Goal: Ask a question: Seek information or help from site administrators or community

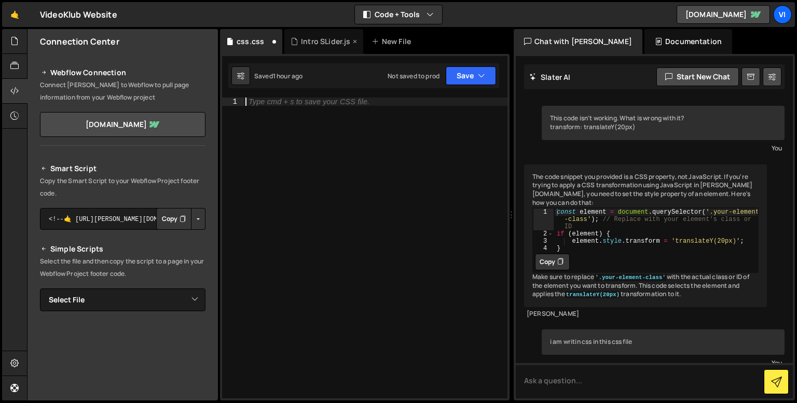
scroll to position [3550, 0]
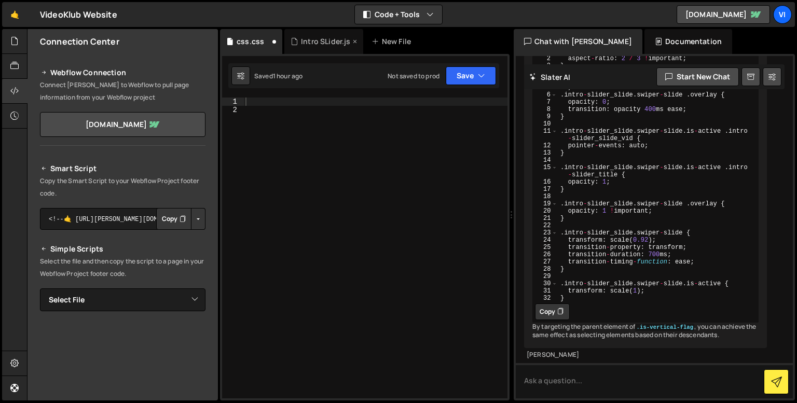
click at [311, 50] on div "Intro SLider.js" at bounding box center [323, 41] width 79 height 25
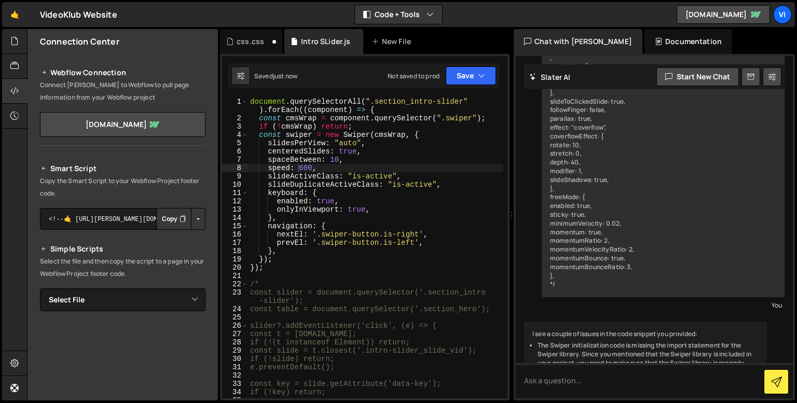
scroll to position [4397, 0]
click at [255, 50] on div "css.css" at bounding box center [251, 41] width 62 height 25
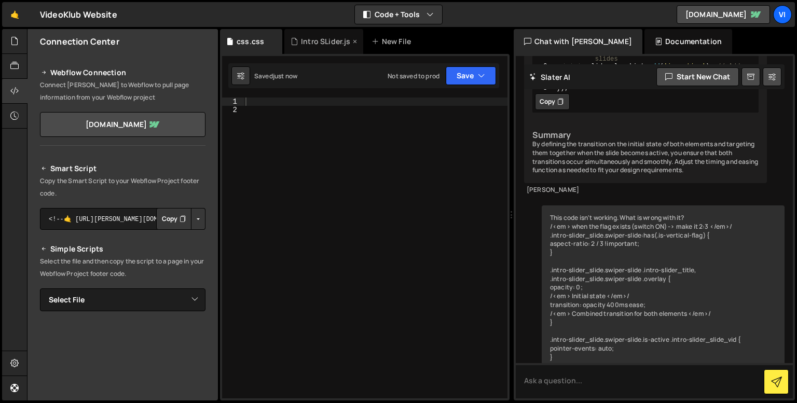
scroll to position [3524, 0]
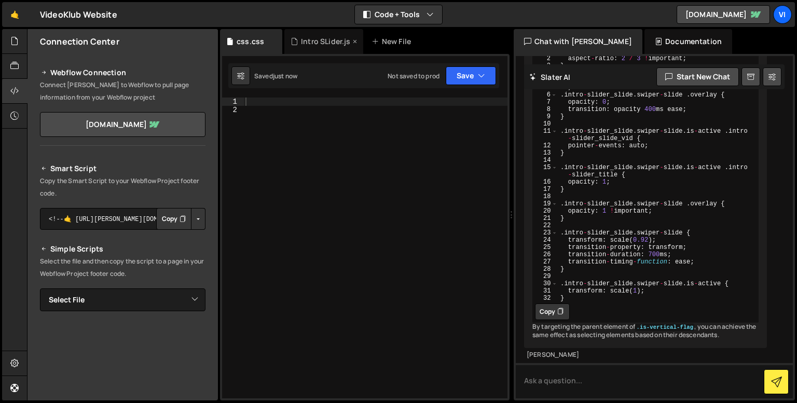
click at [330, 44] on div "Intro SLider.js" at bounding box center [325, 41] width 49 height 10
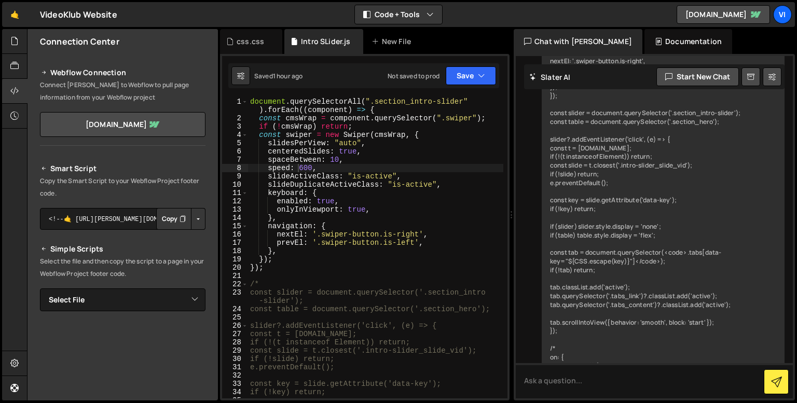
scroll to position [4397, 0]
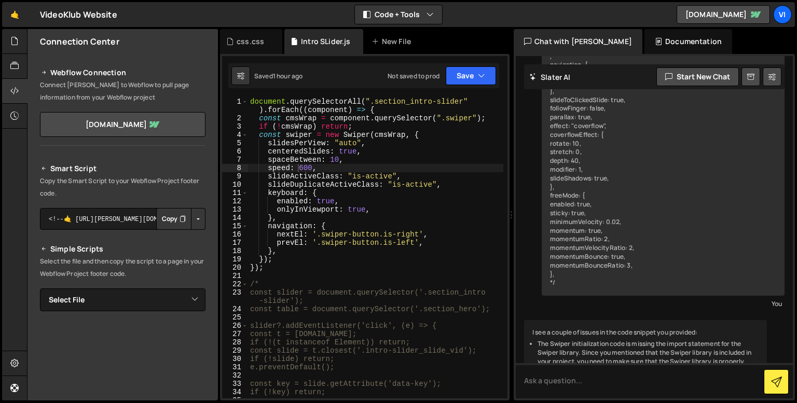
click at [264, 281] on div "document . querySelectorAll ( ".section_intro-slider" ) . forEach (( component …" at bounding box center [375, 261] width 255 height 326
type textarea "/"
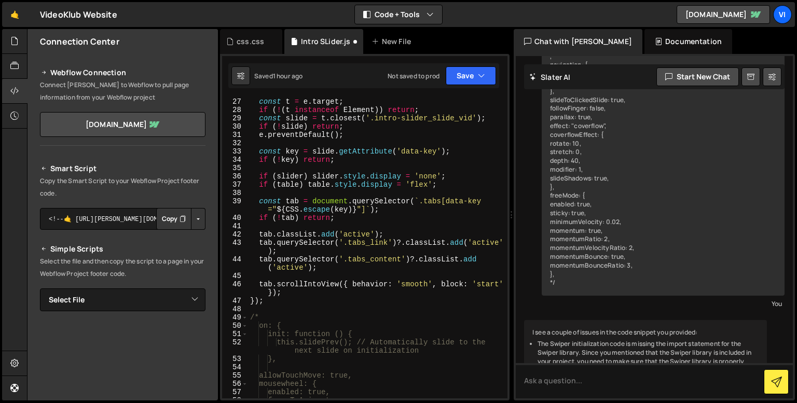
scroll to position [232, 0]
click at [270, 313] on div "const t = e . target ; if ( ! ( t instanceof Element )) return ; const slide = …" at bounding box center [375, 255] width 255 height 317
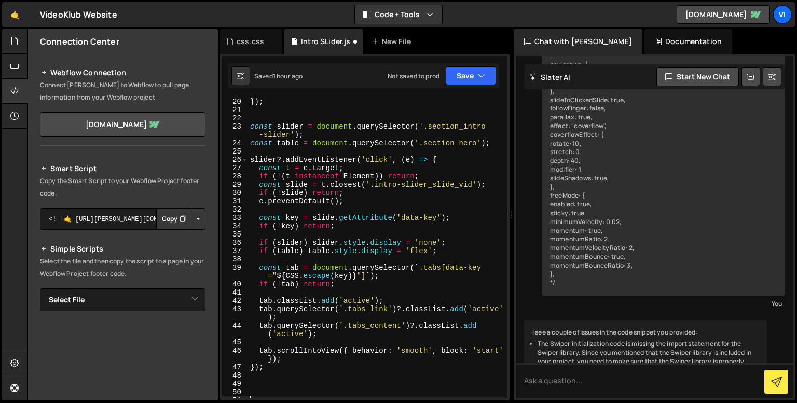
scroll to position [165, 0]
click at [356, 205] on div "}) ; }) ; const slider = document . querySelector ( '.section_intro -slider' ) …" at bounding box center [375, 248] width 255 height 317
type textarea "e.preventDefault();"
click at [355, 258] on div "}) ; }) ; const slider = document . querySelector ( '.section_intro -slider' ) …" at bounding box center [375, 248] width 255 height 317
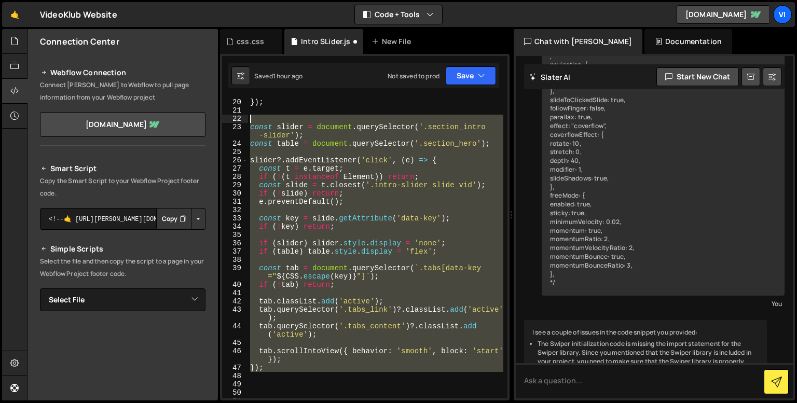
drag, startPoint x: 278, startPoint y: 375, endPoint x: 246, endPoint y: 119, distance: 258.3
click at [246, 119] on div "19 20 21 22 23 24 25 26 27 28 29 30 31 32 33 34 35 36 37 38 39 40 41 42 43 44 4…" at bounding box center [364, 248] width 285 height 301
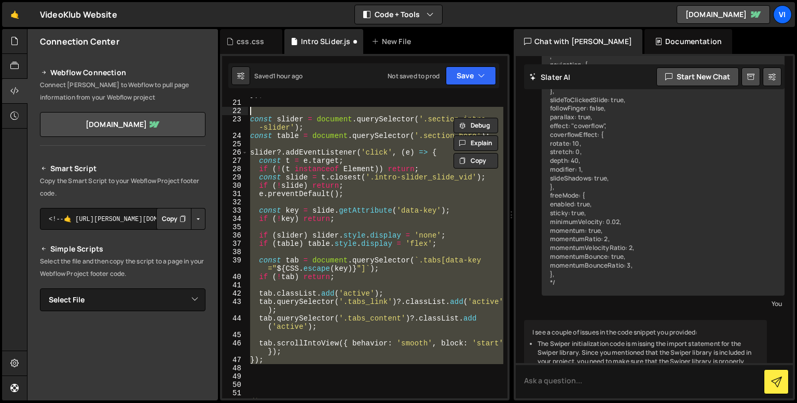
scroll to position [173, 0]
click at [297, 356] on div "}) ; const slider = document . querySelector ( '.section_intro -slider' ) ; con…" at bounding box center [375, 248] width 255 height 317
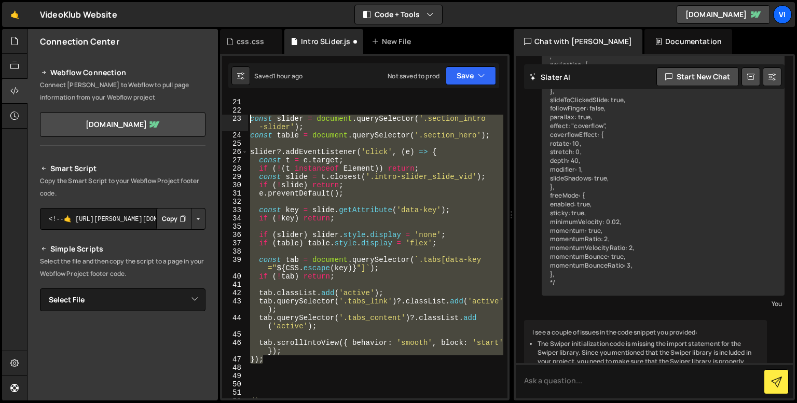
drag, startPoint x: 297, startPoint y: 356, endPoint x: 241, endPoint y: 120, distance: 243.1
click at [241, 120] on div "}); 20 21 22 23 24 25 26 27 28 29 30 31 32 33 34 35 36 37 38 39 40 41 42 43 44 …" at bounding box center [364, 248] width 285 height 301
type textarea "const slider = document.querySelector('.section_intro-slider'); const table = d…"
click at [483, 161] on button "Copy" at bounding box center [475, 161] width 45 height 16
click at [550, 377] on textarea at bounding box center [654, 380] width 277 height 35
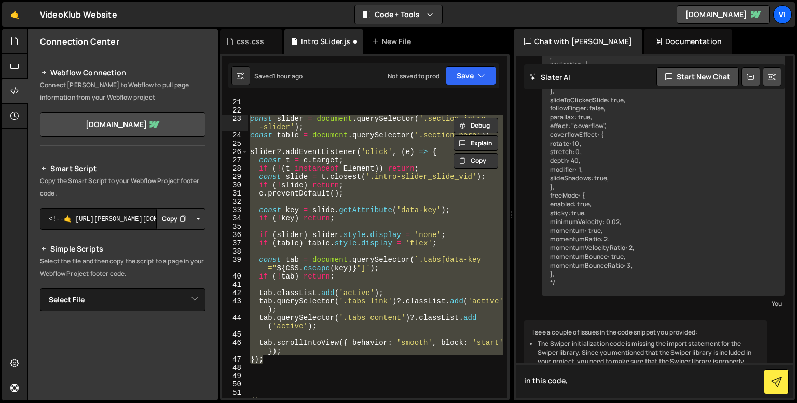
paste textarea "const slider = document.querySelector('.section_intro-slider'); const table = d…"
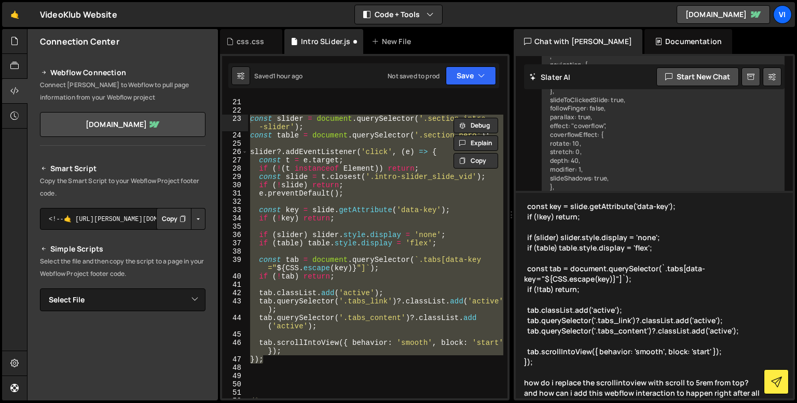
scroll to position [127, 0]
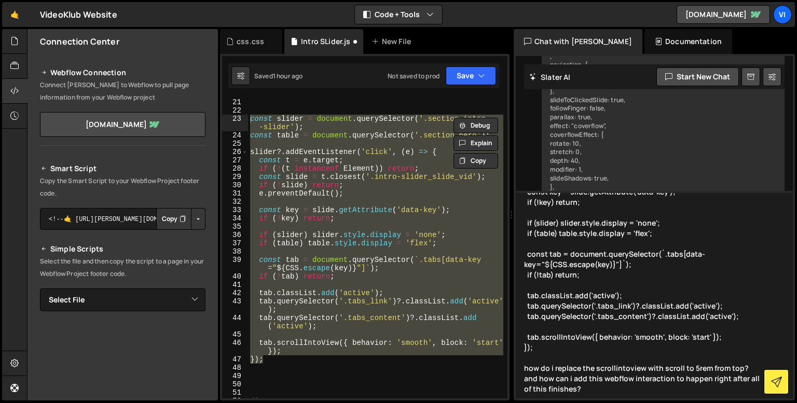
paste textarea "const slider = document.querySelector('.section_intro-slider'); const table = d…"
paste textarea "const wfIx = Webflow.require("ix3") wfIx.emit("tableview");"
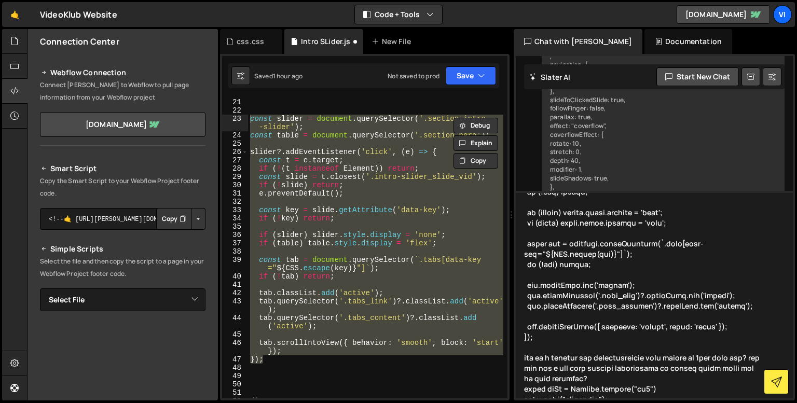
scroll to position [147, 0]
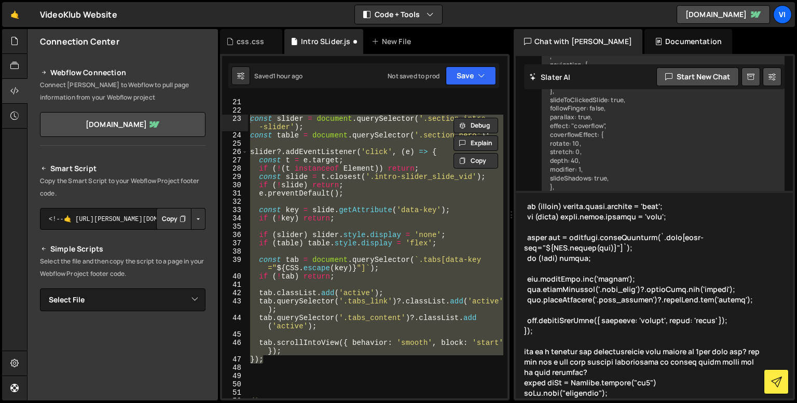
click at [572, 370] on textarea at bounding box center [654, 294] width 277 height 207
type textarea "in this code, const slider = document.querySelector('.section_intro-slider'); c…"
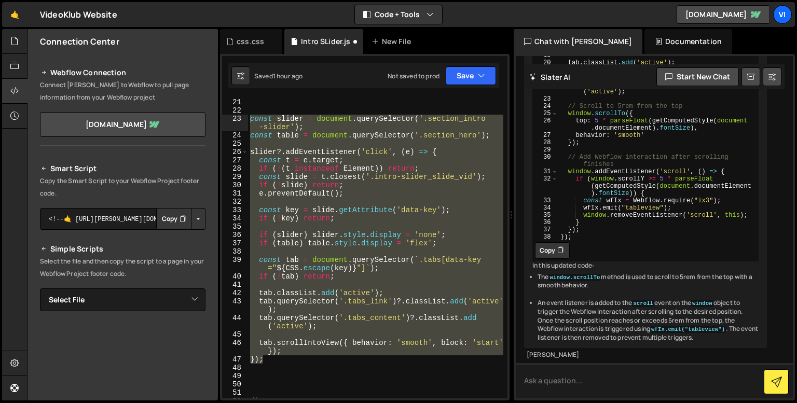
scroll to position [6145, 0]
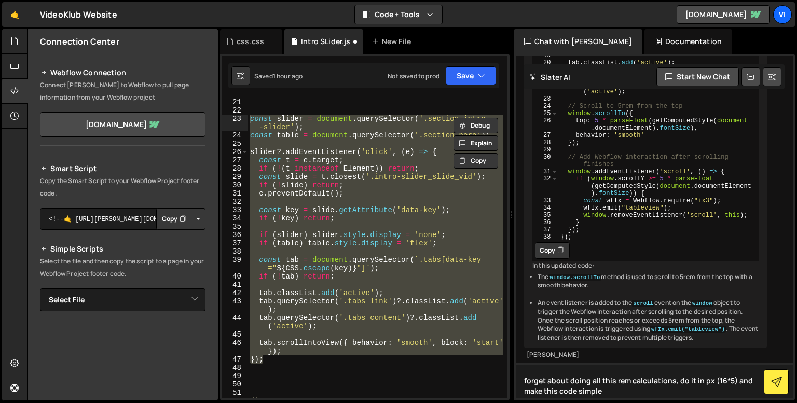
type textarea "forget about doing all this rem calculations, do it in px (16*5) and make this …"
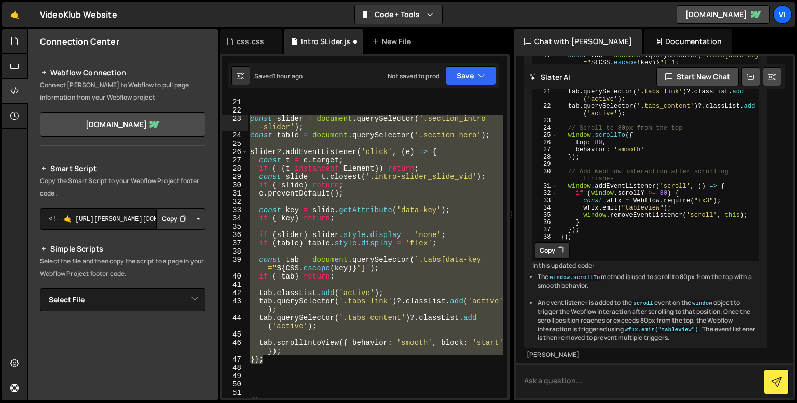
scroll to position [6651, 0]
click at [552, 259] on button "Copy" at bounding box center [552, 250] width 35 height 17
click at [289, 369] on div "}) ; const slider = document . querySelector ( '.section_intro -slider' ) ; con…" at bounding box center [375, 248] width 255 height 317
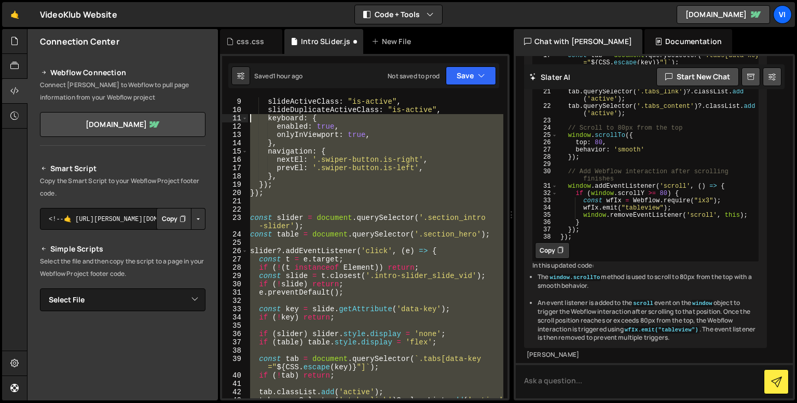
scroll to position [75, 0]
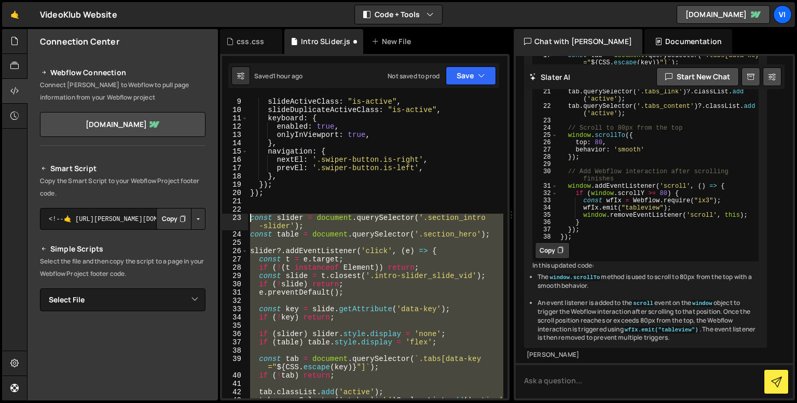
drag, startPoint x: 289, startPoint y: 369, endPoint x: 246, endPoint y: 218, distance: 156.8
click at [246, 218] on div "9 10 11 12 13 14 15 16 17 18 19 20 21 22 23 24 25 26 27 28 29 30 31 32 33 34 35…" at bounding box center [364, 248] width 285 height 301
paste textarea "}"
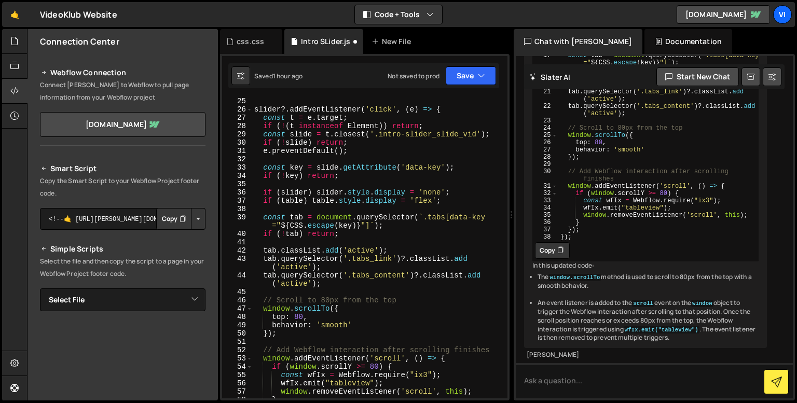
scroll to position [215, 0]
click at [293, 180] on div "const table = document . querySelector ( '.section_hero' ) ; slider ?. addEvent…" at bounding box center [377, 248] width 251 height 317
type textarea "if (!key) return;"
click at [293, 182] on div "const table = document . querySelector ( '.section_hero' ) ; slider ?. addEvent…" at bounding box center [377, 248] width 251 height 317
click at [303, 194] on div "const table = document . querySelector ( '.section_hero' ) ; slider ?. addEvent…" at bounding box center [377, 248] width 251 height 317
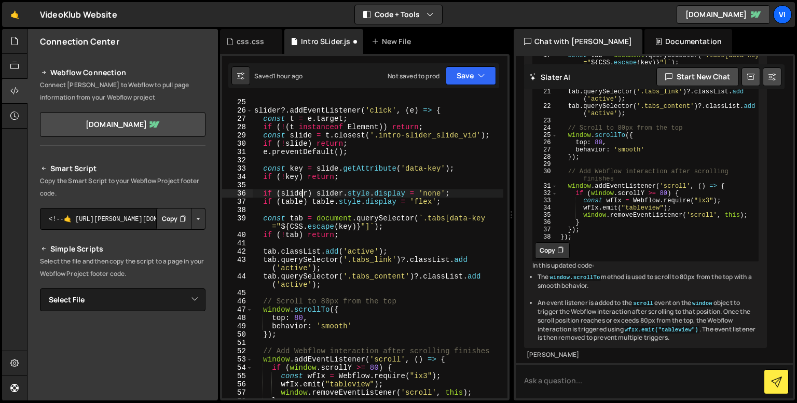
click at [303, 194] on div "const table = document . querySelector ( '.section_hero' ) ; slider ?. addEvent…" at bounding box center [377, 248] width 251 height 317
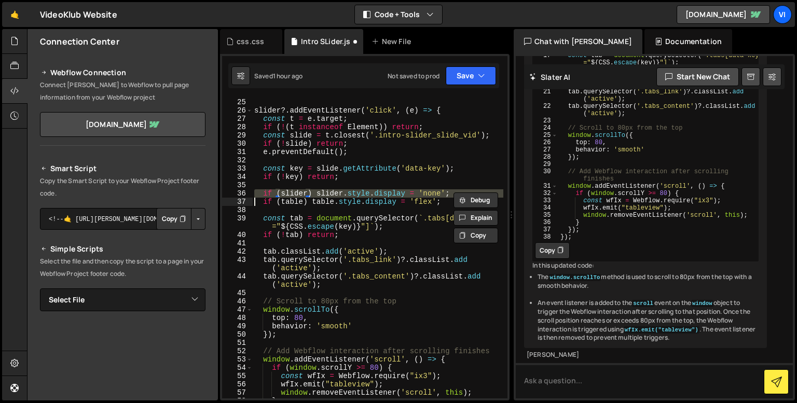
click at [303, 194] on div "const table = document . querySelector ( '.section_hero' ) ; slider ?. addEvent…" at bounding box center [377, 248] width 251 height 317
click at [430, 204] on div "const table = document . querySelector ( '.section_hero' ) ; slider ?. addEvent…" at bounding box center [377, 248] width 251 height 317
drag, startPoint x: 439, startPoint y: 203, endPoint x: 249, endPoint y: 193, distance: 190.1
click at [249, 193] on div "if (table) table.style.display = 'flex'; 24 25 26 27 28 29 30 31 32 33 34 35 36…" at bounding box center [364, 248] width 285 height 301
type textarea "if (slider) slider.style.display = 'none'; if (table) table.style.display = 'fl…"
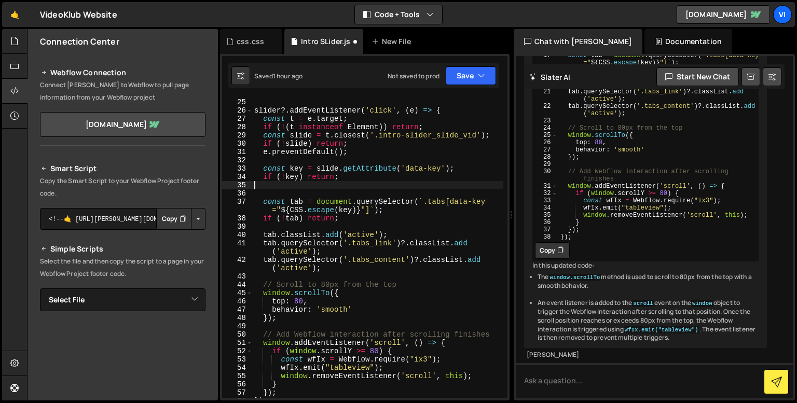
type textarea "if (!key) return;"
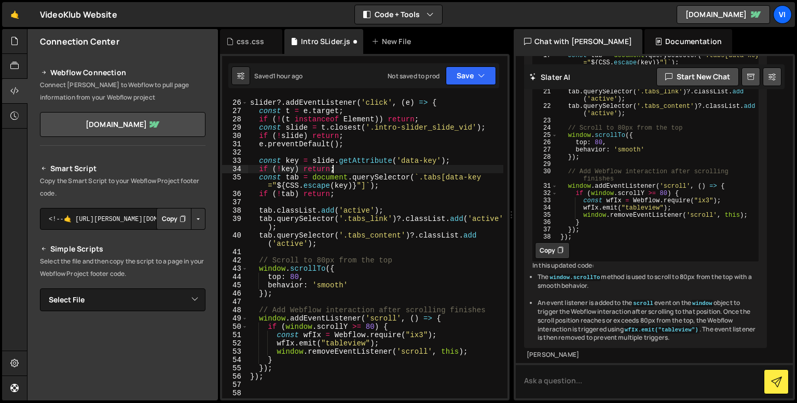
scroll to position [223, 0]
click at [314, 368] on div "slider ?. addEventListener ( 'click' , ( e ) => { const t = e . target ; if ( !…" at bounding box center [375, 248] width 255 height 317
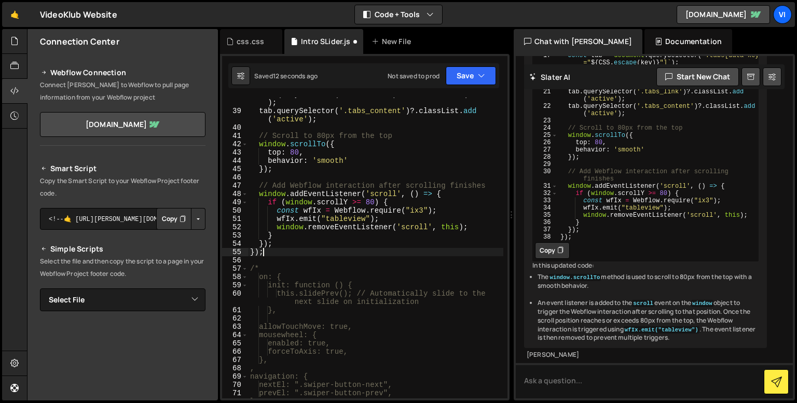
scroll to position [339, 0]
click at [332, 269] on div "tab . querySelector ( '.tabs_link' ) ?. classList . add ( 'active' ) ; tab . qu…" at bounding box center [375, 253] width 255 height 326
type textarea "/*"
click at [287, 261] on div "tab . querySelector ( '.tabs_link' ) ?. classList . add ( 'active' ) ; tab . qu…" at bounding box center [375, 253] width 255 height 326
click at [590, 390] on textarea at bounding box center [654, 380] width 277 height 35
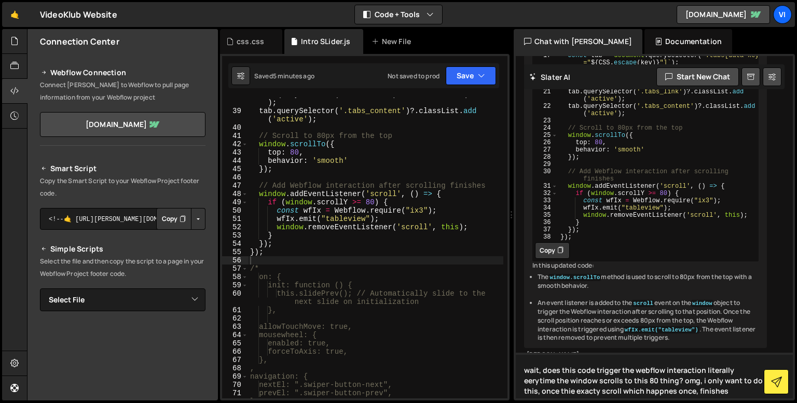
type textarea "wait, does this code trigger the webflow interaction literally eerytime the win…"
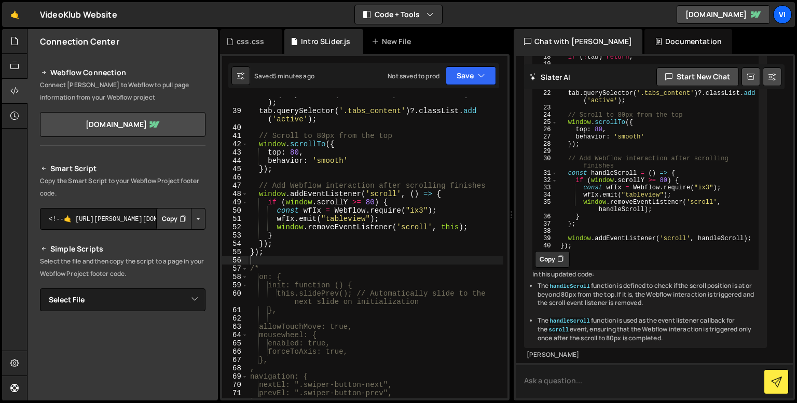
scroll to position [7226, 0]
type textarea "wfIx.emit("tableview");"
click at [331, 215] on div "tab . querySelector ( '.tabs_link' ) ?. classList . add ( 'active' ) ; tab . qu…" at bounding box center [375, 253] width 255 height 326
click at [281, 260] on div "tab . querySelector ( '.tabs_link' ) ?. classList . add ( 'active' ) ; tab . qu…" at bounding box center [375, 253] width 255 height 326
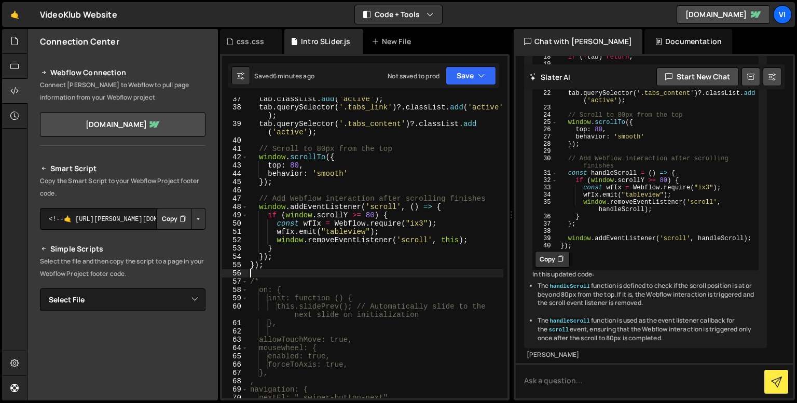
scroll to position [323, 0]
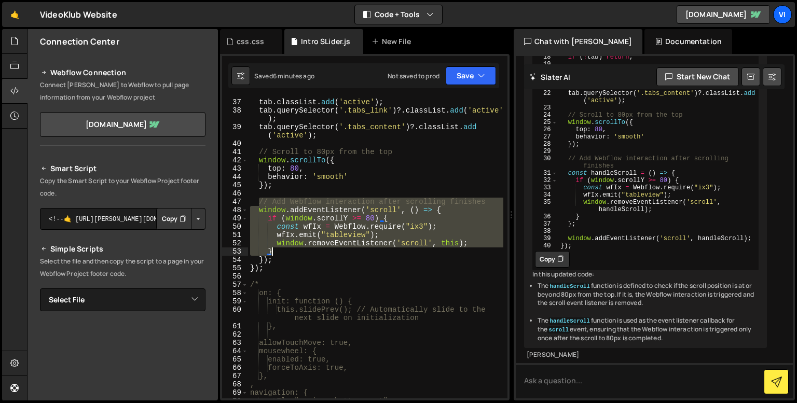
drag, startPoint x: 260, startPoint y: 202, endPoint x: 435, endPoint y: 252, distance: 181.9
click at [435, 252] on div "tab . classList . add ( 'active' ) ; tab . querySelector ( '.tabs_link' ) ?. cl…" at bounding box center [375, 248] width 255 height 317
click at [436, 211] on div "tab . classList . add ( 'active' ) ; tab . querySelector ( '.tabs_link' ) ?. cl…" at bounding box center [375, 248] width 255 height 317
drag, startPoint x: 278, startPoint y: 260, endPoint x: 251, endPoint y: 204, distance: 62.9
click at [251, 204] on div "tab . classList . add ( 'active' ) ; tab . querySelector ( '.tabs_link' ) ?. cl…" at bounding box center [375, 248] width 255 height 317
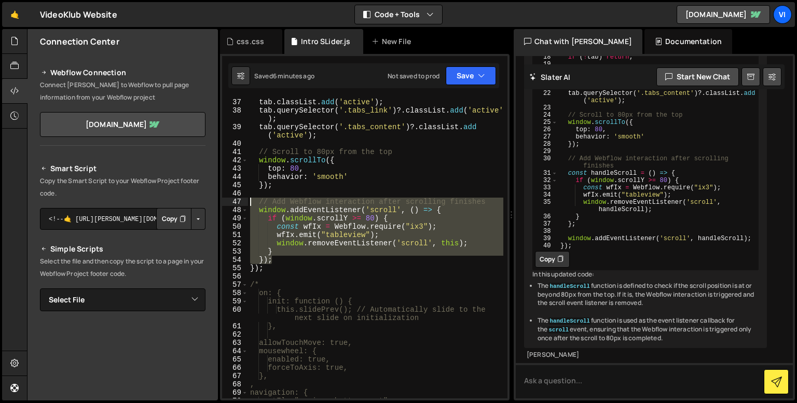
type textarea "// Add Webflow interaction after scrolling finishes window.addEventListener('sc…"
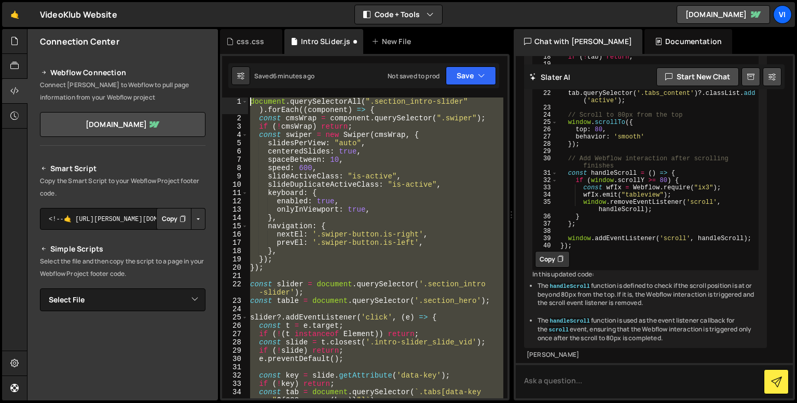
scroll to position [0, 0]
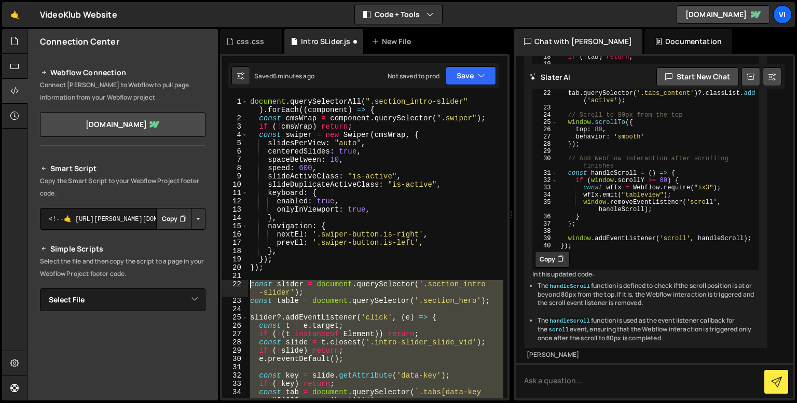
drag, startPoint x: 286, startPoint y: 210, endPoint x: 248, endPoint y: 282, distance: 81.9
click at [248, 282] on div "document . querySelectorAll ( ".section_intro-slider" ) . forEach (( component …" at bounding box center [375, 261] width 255 height 326
type textarea "const slider = document.querySelector('.section_intro-slider'); const table = d…"
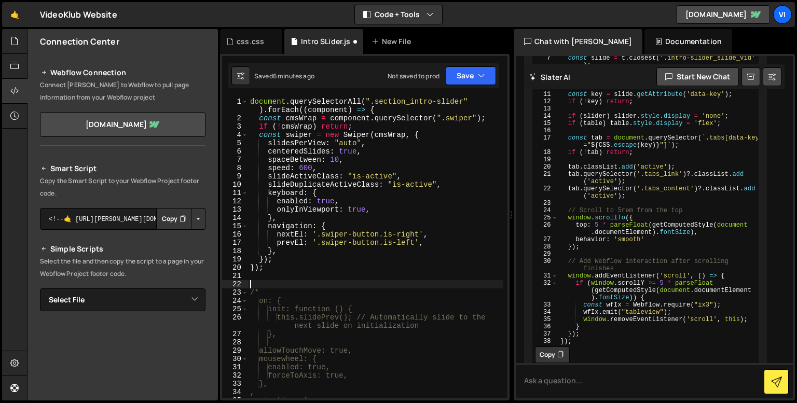
scroll to position [5698, 0]
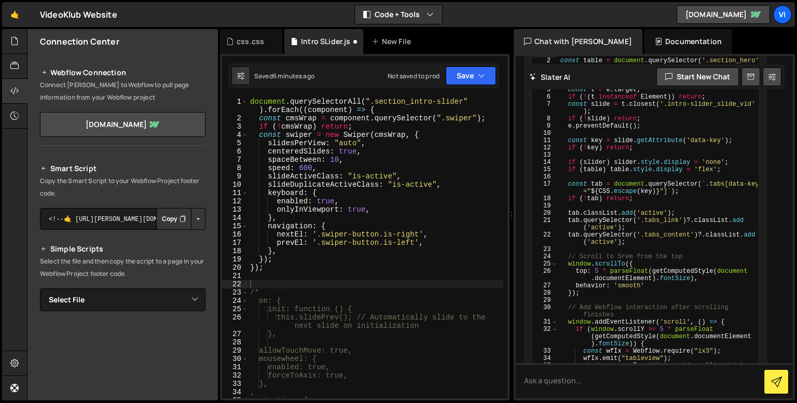
drag, startPoint x: 626, startPoint y: 244, endPoint x: 548, endPoint y: 235, distance: 77.7
copy div "const wfIx = Webflow.require("ix3") wfIx.emit("tableview");"
click at [267, 282] on div "document . querySelectorAll ( ".section_intro-slider" ) . forEach (( component …" at bounding box center [375, 261] width 255 height 326
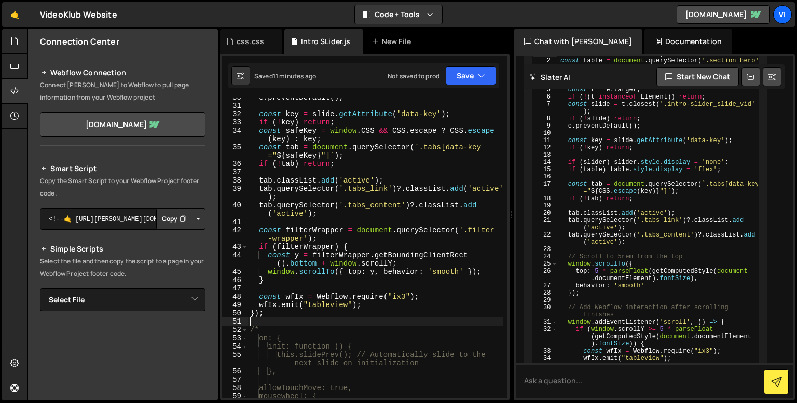
scroll to position [269, 0]
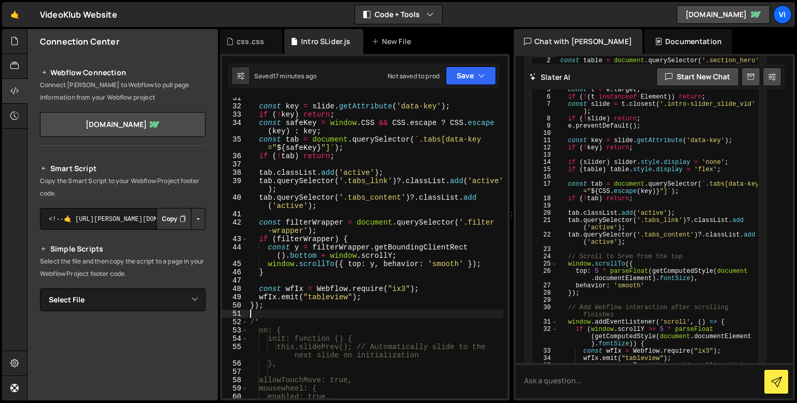
click at [325, 301] on div "const key = slide . getAttribute ( 'data-key' ) ; if ( ! key ) return ; const s…" at bounding box center [375, 252] width 255 height 317
type textarea "});"
click at [325, 301] on div "const key = slide . getAttribute ( 'data-key' ) ; if ( ! key ) return ; const s…" at bounding box center [375, 252] width 255 height 317
click at [327, 309] on div "const key = slide . getAttribute ( 'data-key' ) ; if ( ! key ) return ; const s…" at bounding box center [375, 252] width 255 height 317
click at [375, 278] on div "const key = slide . getAttribute ( 'data-key' ) ; if ( ! key ) return ; const s…" at bounding box center [375, 252] width 255 height 317
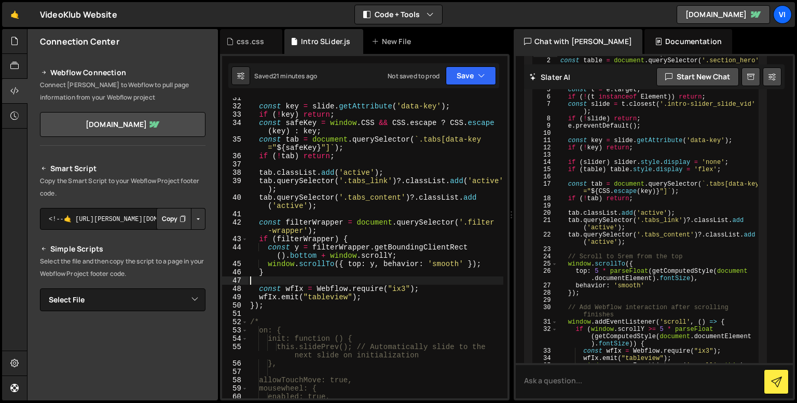
drag, startPoint x: 375, startPoint y: 278, endPoint x: 355, endPoint y: 276, distance: 19.3
click at [355, 276] on div "const key = slide . getAttribute ( 'data-key' ) ; if ( ! key ) return ; const s…" at bounding box center [375, 252] width 255 height 317
click at [297, 251] on div "const key = slide . getAttribute ( 'data-key' ) ; if ( ! key ) return ; const s…" at bounding box center [375, 252] width 255 height 317
type textarea "const y = filterWrapper.getBoundingClientRect().bottom + window.scrollY;"
click at [297, 251] on div "const key = slide . getAttribute ( 'data-key' ) ; if ( ! key ) return ; const s…" at bounding box center [375, 252] width 255 height 317
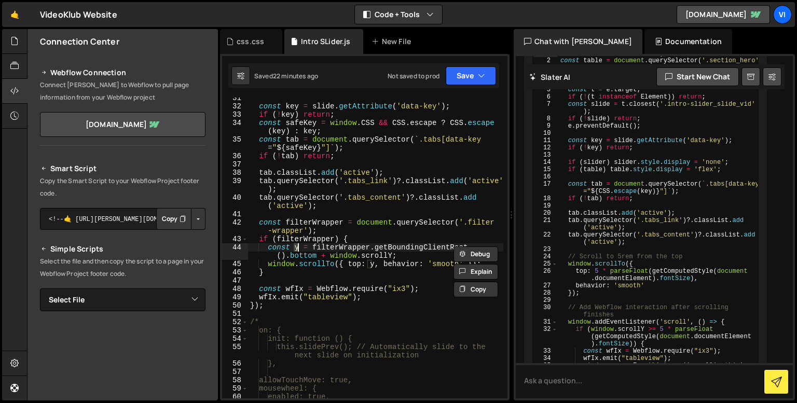
click at [325, 277] on div "const key = slide . getAttribute ( 'data-key' ) ; if ( ! key ) return ; const s…" at bounding box center [375, 252] width 255 height 317
click at [476, 264] on div "const key = slide . getAttribute ( 'data-key' ) ; if ( ! key ) return ; const s…" at bounding box center [375, 252] width 255 height 317
type textarea "window.scrollTo({ top: y, behavior: 'smooth' });"
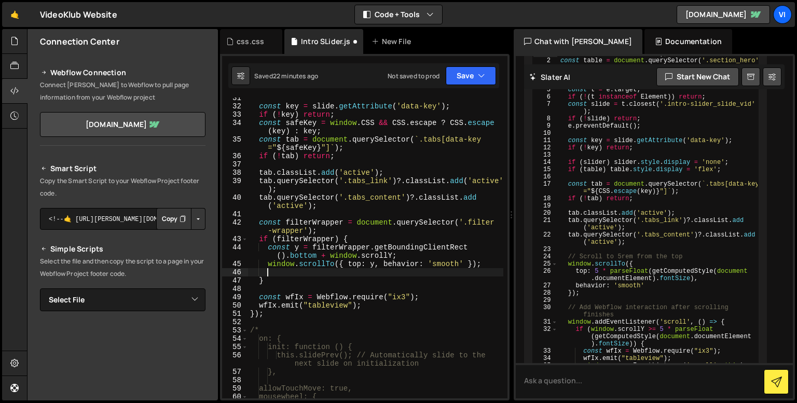
scroll to position [0, 1]
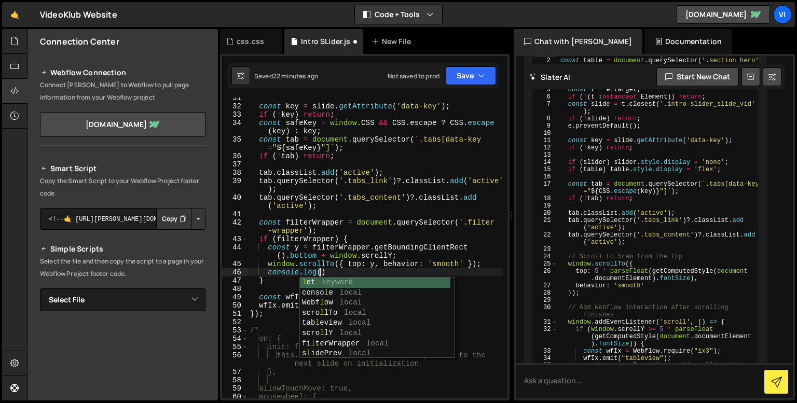
paste textarea "y"
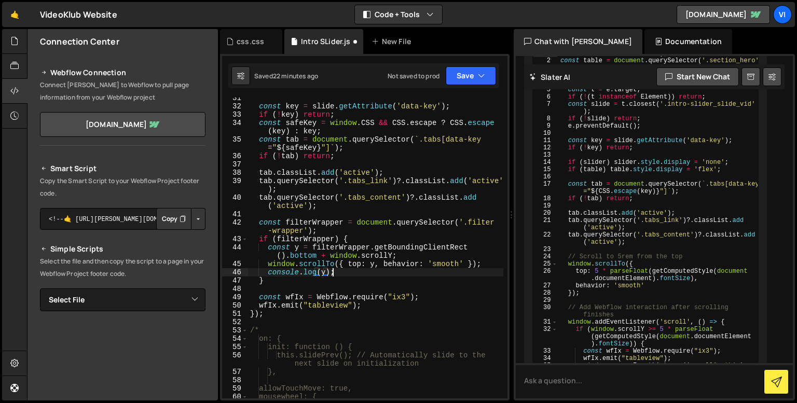
scroll to position [0, 5]
click at [287, 256] on div "const key = slide . getAttribute ( 'data-key' ) ; if ( ! key ) return ; const s…" at bounding box center [375, 252] width 255 height 317
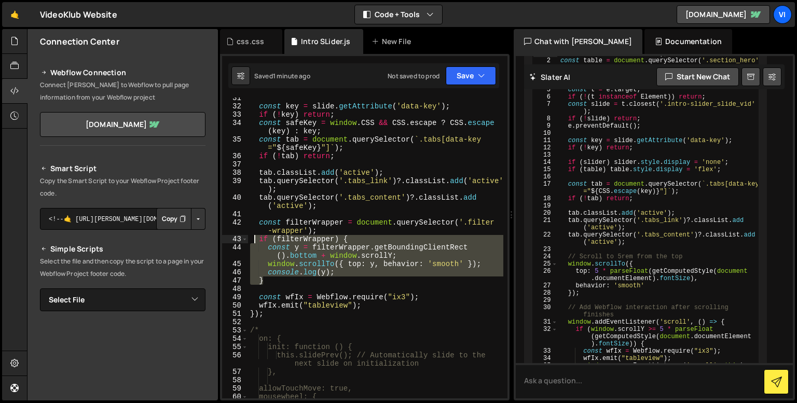
drag, startPoint x: 286, startPoint y: 281, endPoint x: 256, endPoint y: 239, distance: 51.8
click at [256, 239] on div "const key = slide . getAttribute ( 'data-key' ) ; if ( ! key ) return ; const s…" at bounding box center [375, 252] width 255 height 317
type textarea "if (filterWrapper) { const y = filterWrapper.getBoundingClientRect().bottom + w…"
click at [467, 279] on button "Copy" at bounding box center [475, 281] width 45 height 16
click at [585, 380] on textarea at bounding box center [654, 380] width 277 height 35
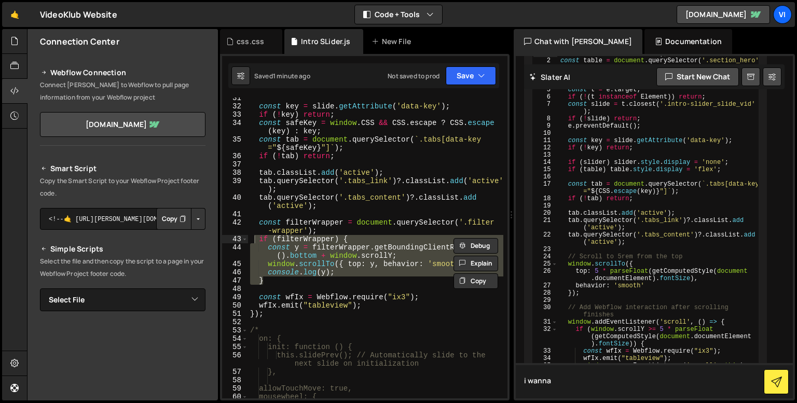
type textarea "i wanna"
click at [479, 328] on div "const key = slide . getAttribute ( 'data-key' ) ; if ( ! key ) return ; const s…" at bounding box center [375, 252] width 255 height 317
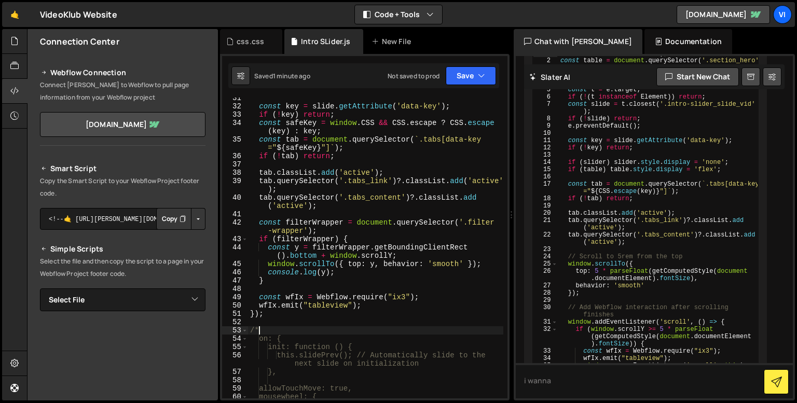
scroll to position [0, 0]
click at [263, 266] on div "const key = slide . getAttribute ( 'data-key' ) ; if ( ! key ) return ; const s…" at bounding box center [375, 252] width 255 height 317
click at [270, 283] on div "const key = slide . getAttribute ( 'data-key' ) ; if ( ! key ) return ; const s…" at bounding box center [375, 252] width 255 height 317
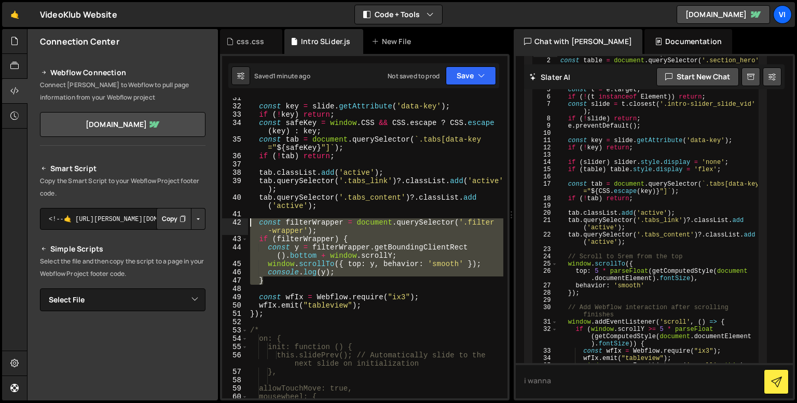
drag, startPoint x: 278, startPoint y: 283, endPoint x: 242, endPoint y: 224, distance: 69.1
click at [242, 224] on div "} 31 32 33 34 35 36 37 38 39 40 41 42 43 44 45 46 47 48 49 50 51 52 53 54 55 56…" at bounding box center [364, 248] width 285 height 301
type textarea "const filterWrapper = document.querySelector('.filter-wrapper'); if (filterWrap…"
click at [567, 368] on textarea "i wanna" at bounding box center [654, 380] width 277 height 35
paste textarea "const filterWrapper = document.querySelector('.filter-wrapper'); if (filterWrap…"
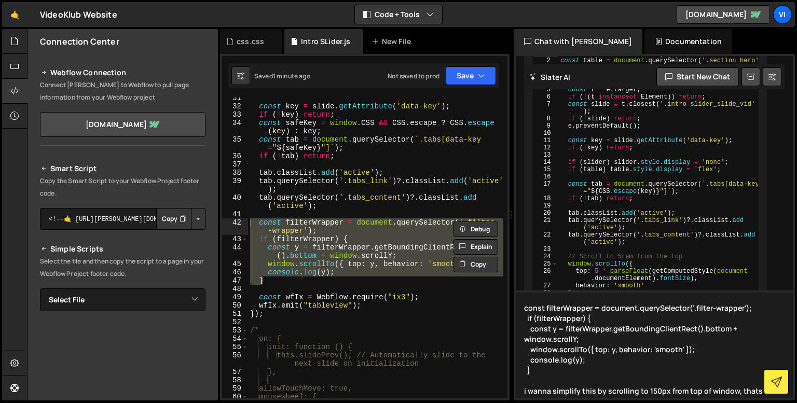
type textarea "const filterWrapper = document.querySelector('.filter-wrapper'); if (filterWrap…"
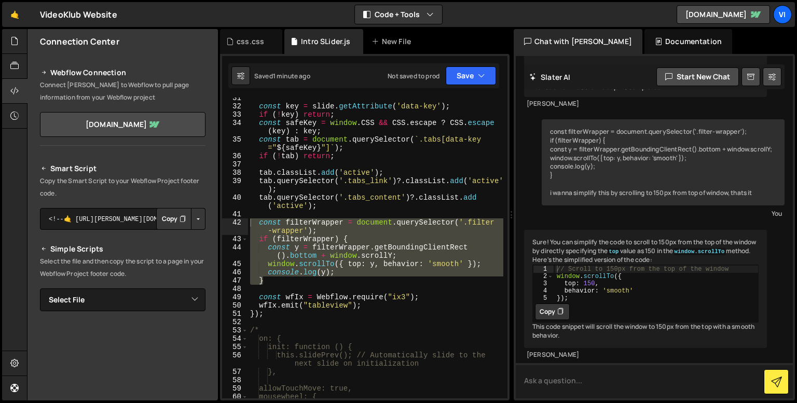
scroll to position [7576, 0]
click at [552, 314] on button "Copy" at bounding box center [552, 311] width 35 height 17
click at [277, 282] on div "const key = slide . getAttribute ( 'data-key' ) ; if ( ! key ) return ; const s…" at bounding box center [375, 252] width 255 height 317
drag, startPoint x: 277, startPoint y: 282, endPoint x: 251, endPoint y: 225, distance: 62.9
click at [251, 225] on div "const key = slide . getAttribute ( 'data-key' ) ; if ( ! key ) return ; const s…" at bounding box center [375, 252] width 255 height 317
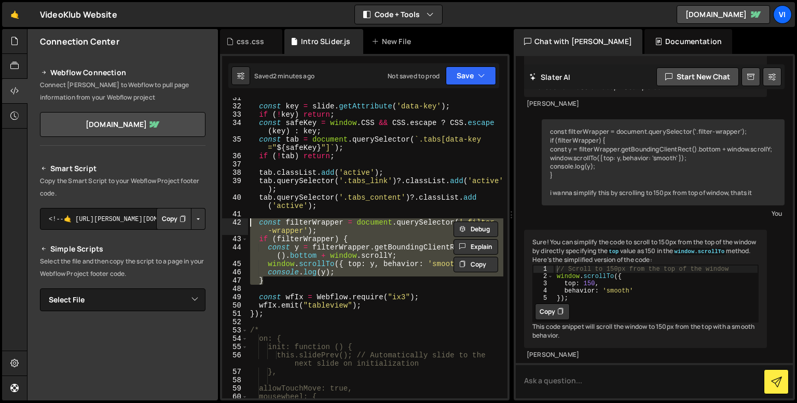
paste textarea "});"
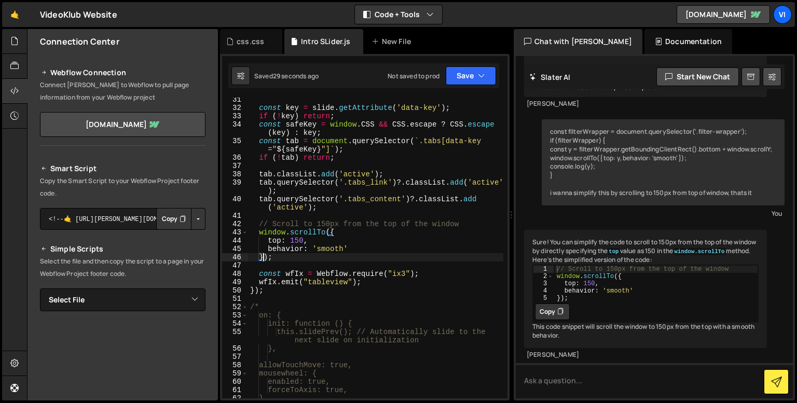
scroll to position [262, 0]
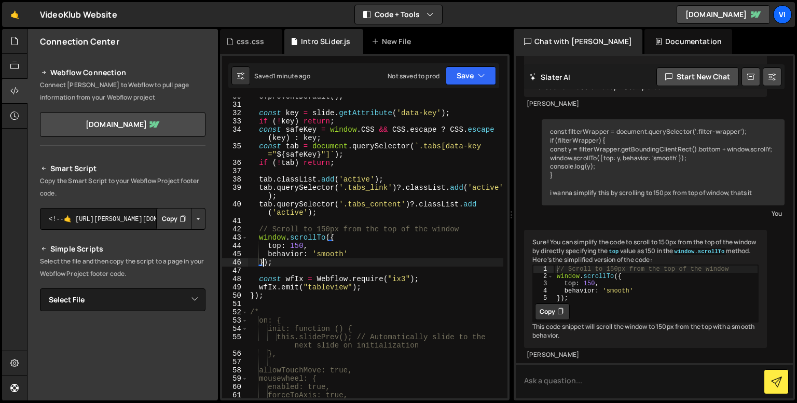
click at [269, 237] on div "e . preventDefault ( ) ; const key = slide . getAttribute ( 'data-key' ) ; if (…" at bounding box center [375, 250] width 255 height 317
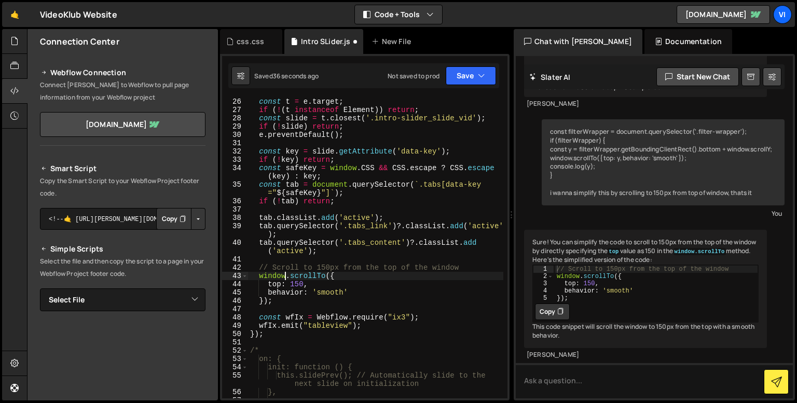
scroll to position [0, 2]
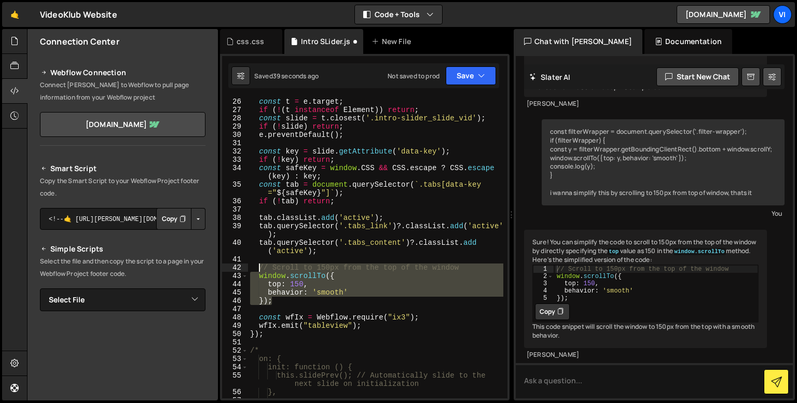
drag, startPoint x: 293, startPoint y: 301, endPoint x: 257, endPoint y: 270, distance: 47.8
click at [257, 270] on div "slider ?. addEventListener ( 'click' , ( e ) => { const t = e . target ; if ( !…" at bounding box center [375, 247] width 255 height 317
type textarea "// Scroll to 150px from the top of the window window.scrollTo({"
click at [549, 373] on textarea at bounding box center [654, 380] width 277 height 35
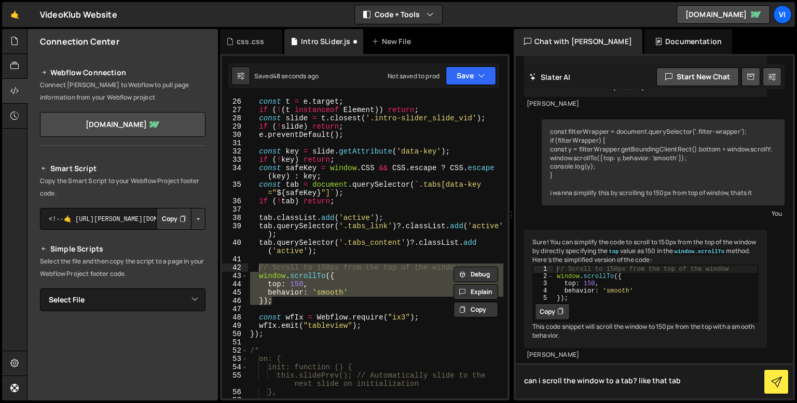
type textarea "can i scroll the window to a tab? like that tab ?"
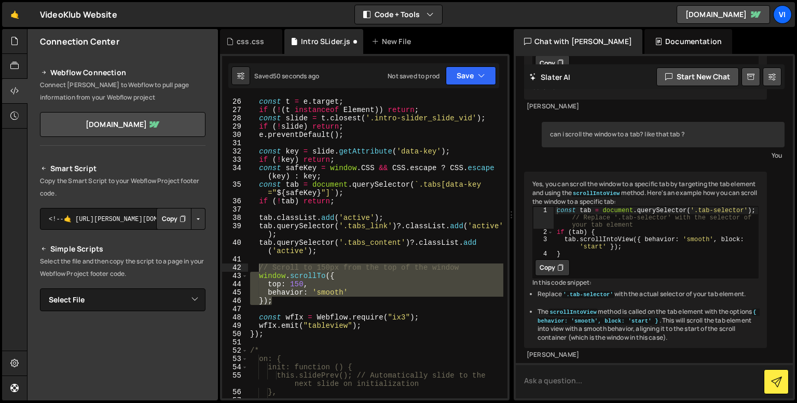
scroll to position [7836, 0]
type textarea "i dont wan scroll intro view, can ichoose something else?"
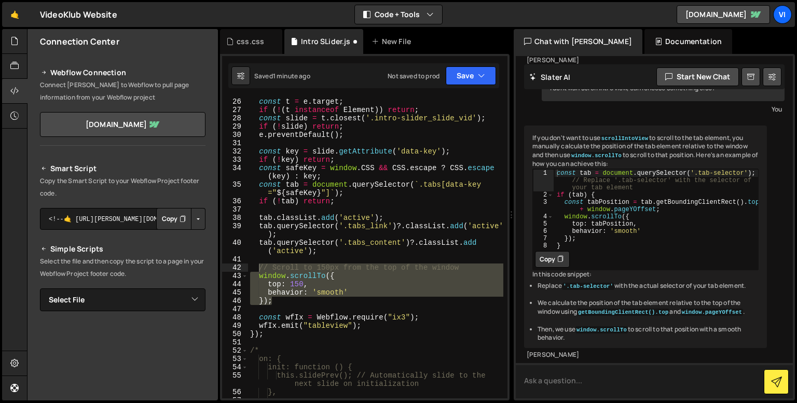
scroll to position [8129, 0]
type textarea "const tabPosition = tab.getBoundingClientRect().top + window.pageYOffset;"
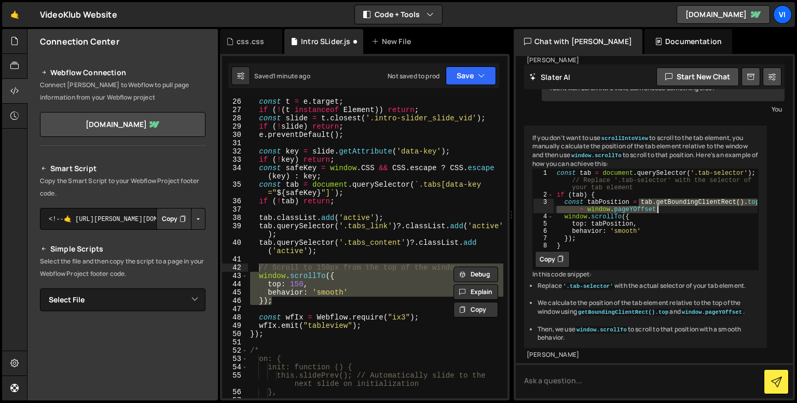
drag, startPoint x: 639, startPoint y: 245, endPoint x: 658, endPoint y: 252, distance: 20.5
click at [658, 252] on div "const tab = document . querySelector ( '.tab-selector' ) ; // Replace '.tab-sel…" at bounding box center [656, 223] width 204 height 109
click at [297, 284] on div "slider ?. addEventListener ( 'click' , ( e ) => { const t = e . target ; if ( !…" at bounding box center [375, 247] width 255 height 317
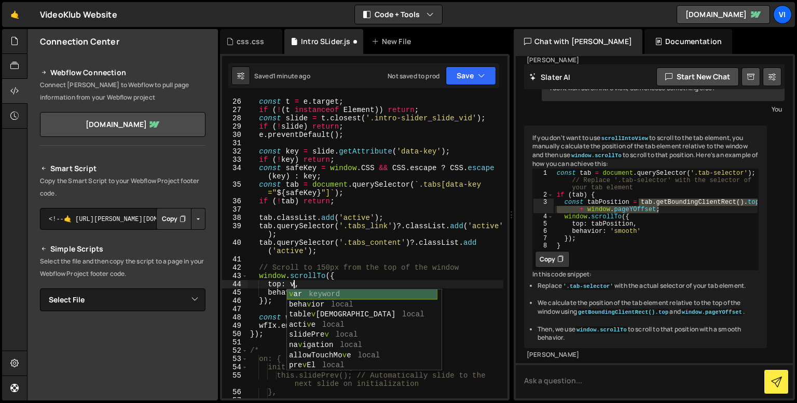
scroll to position [0, 2]
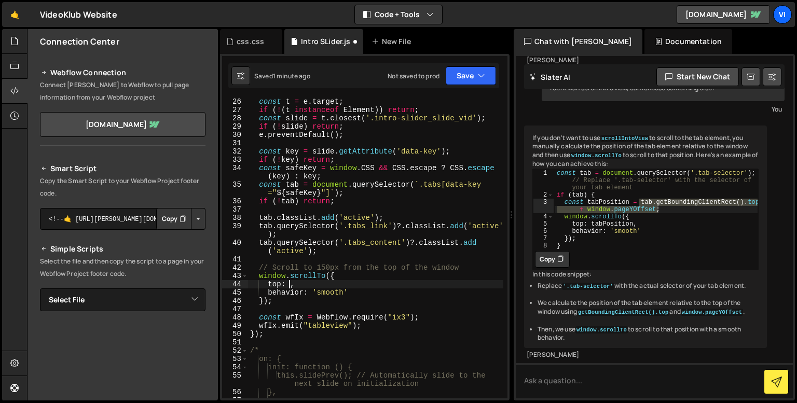
paste textarea "tab.getBoundingClientRect().top + window.pageYOffset;"
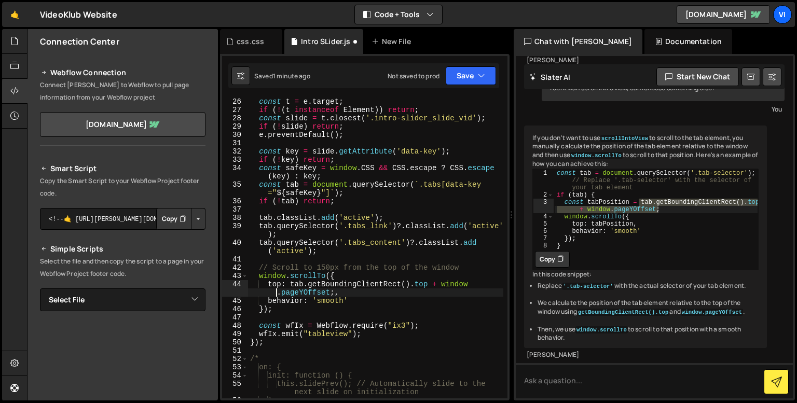
scroll to position [0, 15]
click at [333, 292] on div "slider ?. addEventListener ( 'click' , ( e ) => { const t = e . target ; if ( !…" at bounding box center [375, 247] width 255 height 317
type textarea "top: tab.getBoundingClientRect().top + window.pageYOffset,"
click at [597, 385] on textarea at bounding box center [654, 380] width 277 height 35
type textarea "can u simplify this?"
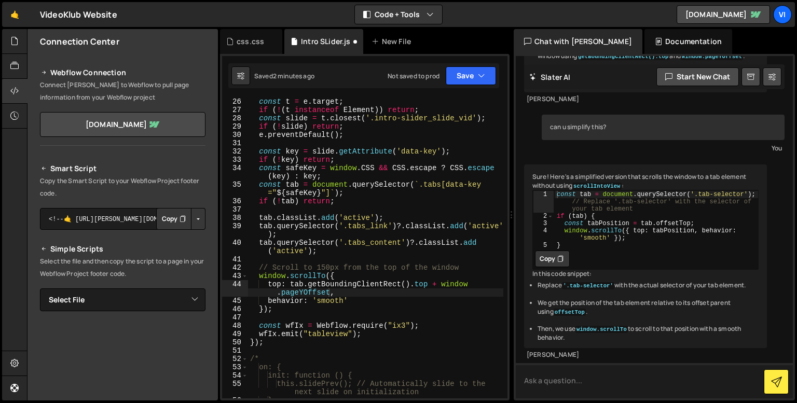
scroll to position [8432, 0]
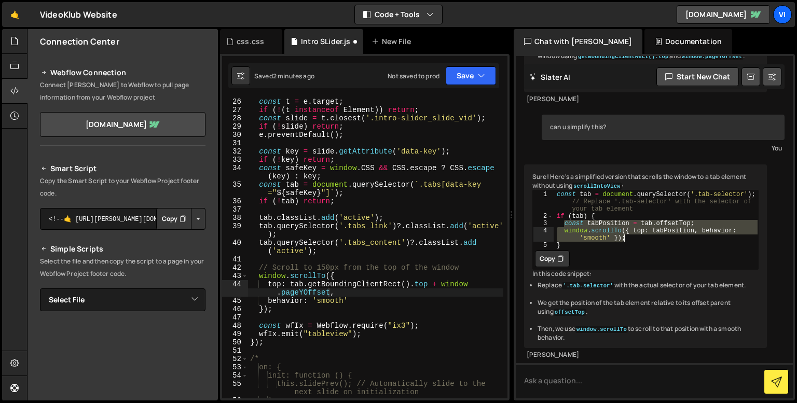
drag, startPoint x: 562, startPoint y: 247, endPoint x: 627, endPoint y: 260, distance: 66.2
click at [627, 260] on div "const tab = document . querySelector ( '.tab-selector' ) ; // Replace '.tab-sel…" at bounding box center [656, 233] width 204 height 87
type textarea "const tabPosition = tab.offsetTop; window.scrollTo({ top: tabPosition, behavior…"
click at [299, 309] on div "slider ?. addEventListener ( 'click' , ( e ) => { const t = e . target ; if ( !…" at bounding box center [375, 247] width 255 height 317
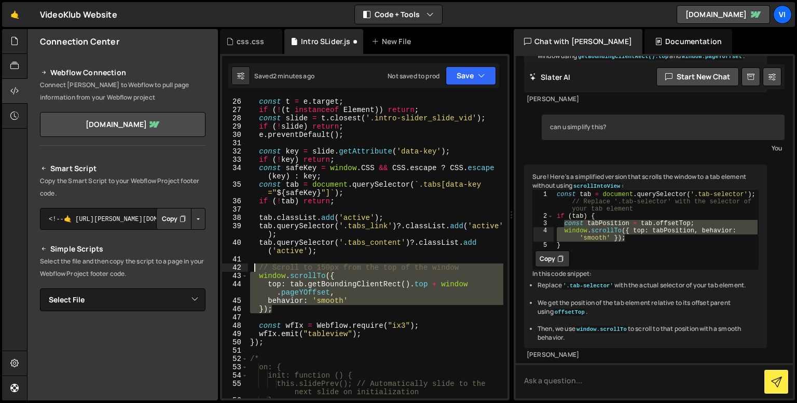
drag, startPoint x: 290, startPoint y: 311, endPoint x: 255, endPoint y: 268, distance: 55.7
click at [255, 268] on div "slider ?. addEventListener ( 'click' , ( e ) => { const t = e . target ; if ( !…" at bounding box center [375, 247] width 255 height 317
paste textarea "window.scrollTo({ top: tabPosition, behavior: 'smooth' });"
type textarea "window.scrollTo({ top: tabPosition, behavior: 'smooth' });"
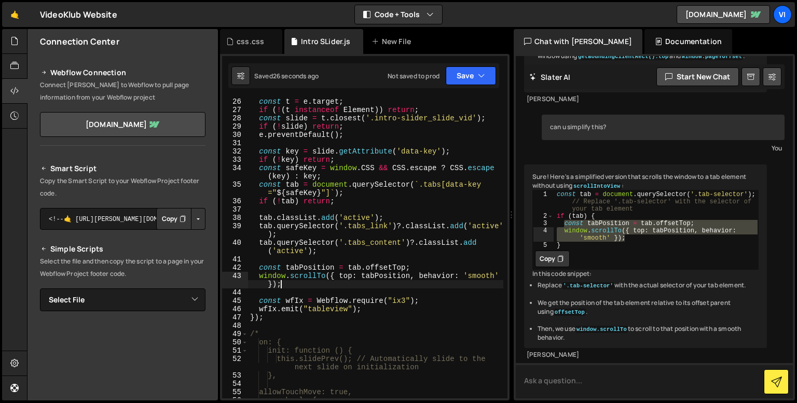
click at [531, 386] on textarea at bounding box center [654, 380] width 277 height 35
type textarea "forget this, its not working, its not calculating it correctly."
type textarea "const tabPosition = tab.offsetTop;"
click at [410, 267] on div "slider ?. addEventListener ( 'click' , ( e ) => { const t = e . target ; if ( !…" at bounding box center [375, 247] width 255 height 317
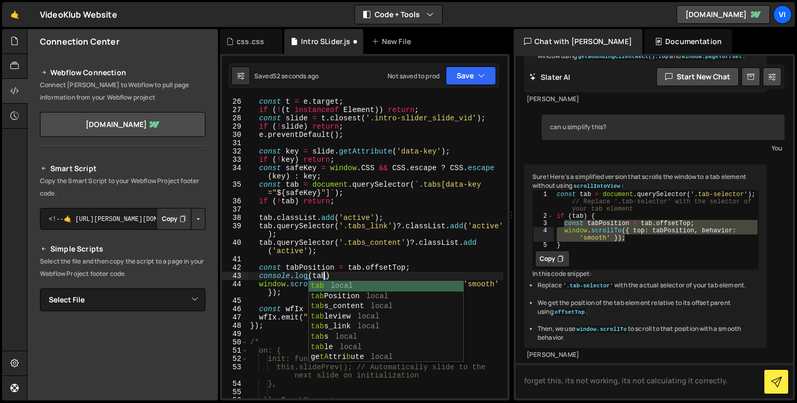
scroll to position [0, 5]
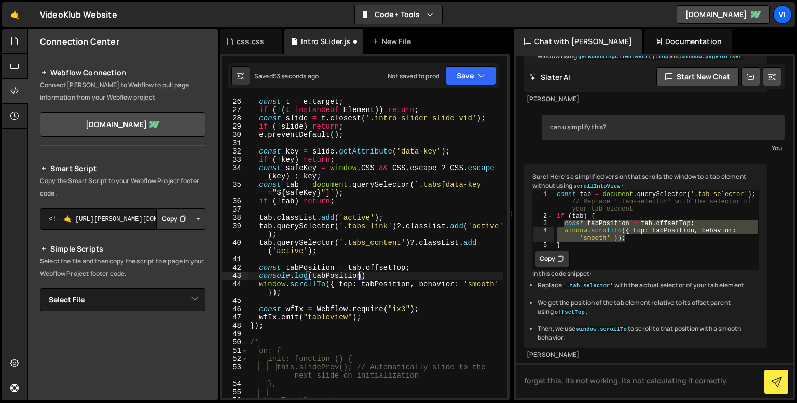
type textarea "*/"
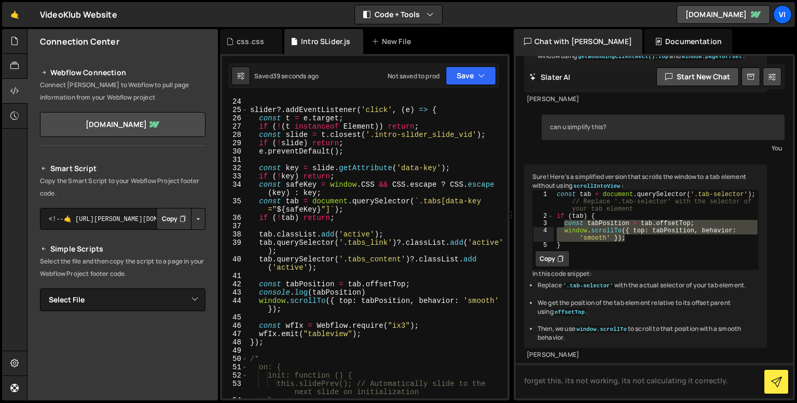
scroll to position [205, 0]
click at [361, 336] on div "const table = document . querySelector ( '.section_hero' ) ; slider ?. addEvent…" at bounding box center [375, 249] width 255 height 317
click at [327, 314] on div "const table = document . querySelector ( '.section_hero' ) ; slider ?. addEvent…" at bounding box center [375, 249] width 255 height 317
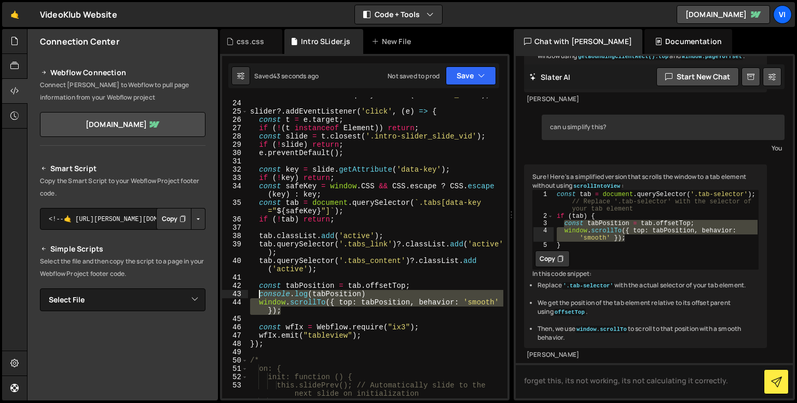
drag, startPoint x: 327, startPoint y: 314, endPoint x: 257, endPoint y: 289, distance: 74.5
click at [257, 289] on div "const table = document . querySelector ( '.section_hero' ) ; slider ?. addEvent…" at bounding box center [375, 249] width 255 height 317
type textarea "const tabPosition = tab.offsetTop; console.log(tabPosition)"
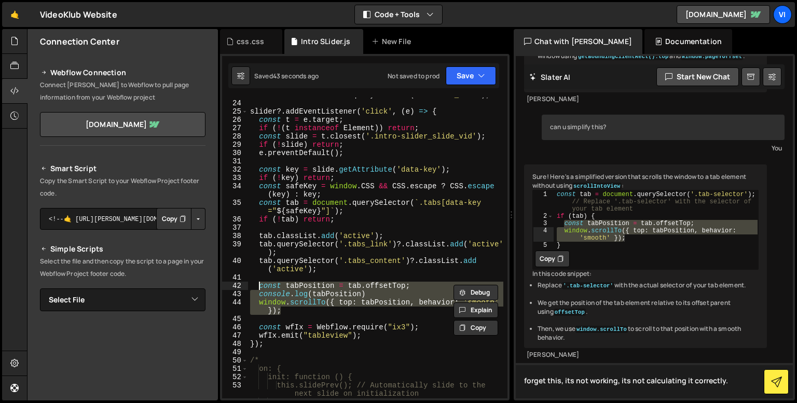
click at [562, 372] on textarea "forget this, its not working, its not calculating it correctly." at bounding box center [654, 380] width 277 height 35
paste textarea "filter-wrapper"
type textarea "i want the top to be, the difference between bottom edge of .filter-wrapper and…"
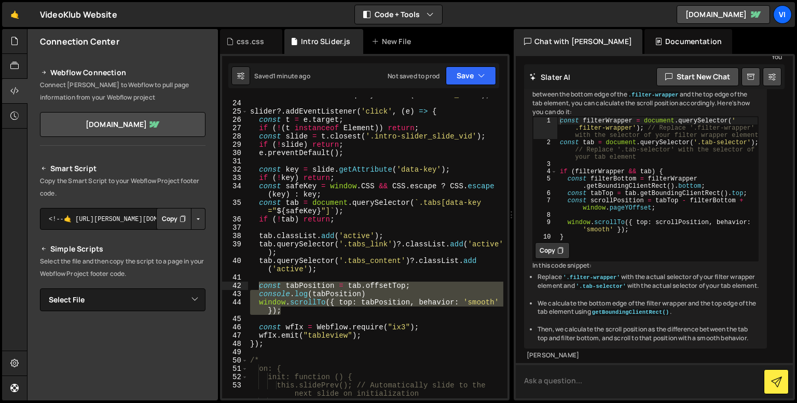
scroll to position [8774, 0]
type textarea "const filterBottom = filterWrapper.getBoundingClientRect().bottom;"
click at [595, 243] on div "const filterWrapper = document . querySelector ( ' .filter-wrapper' ) ; // Repl…" at bounding box center [657, 193] width 201 height 153
click at [570, 393] on textarea at bounding box center [654, 380] width 277 height 35
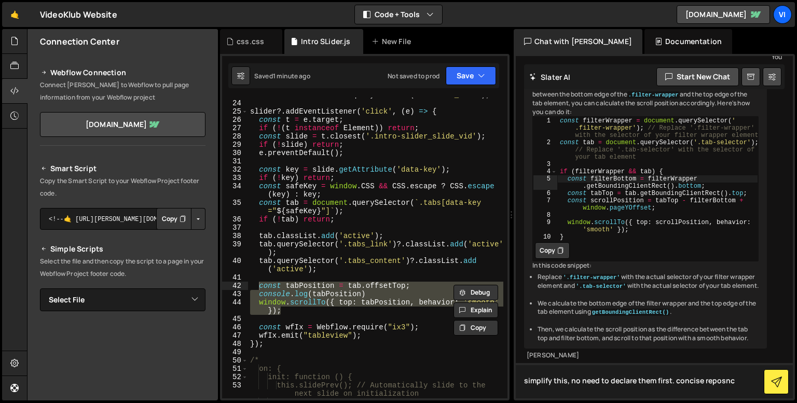
type textarea "simplify this, no need to declare them first. concise reposnce"
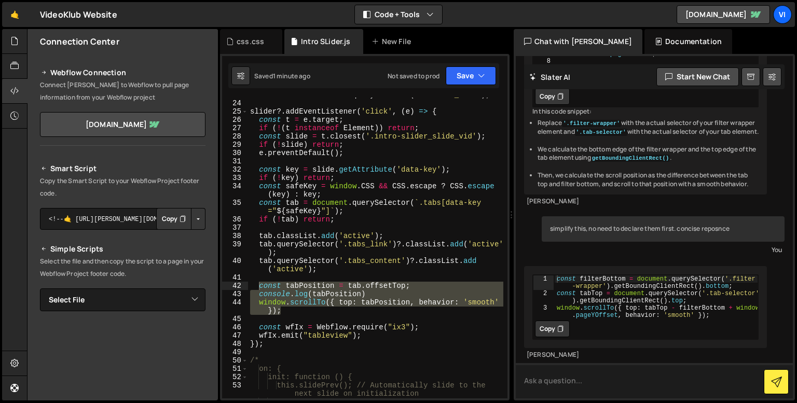
scroll to position [9016, 0]
click at [553, 330] on button "Copy" at bounding box center [552, 329] width 35 height 17
click at [310, 313] on div "const table = document . querySelector ( '.section_hero' ) ; slider ?. addEvent…" at bounding box center [375, 249] width 255 height 317
drag, startPoint x: 299, startPoint y: 313, endPoint x: 258, endPoint y: 286, distance: 48.3
click at [258, 286] on div "const table = document . querySelector ( '.section_hero' ) ; slider ?. addEvent…" at bounding box center [375, 249] width 255 height 317
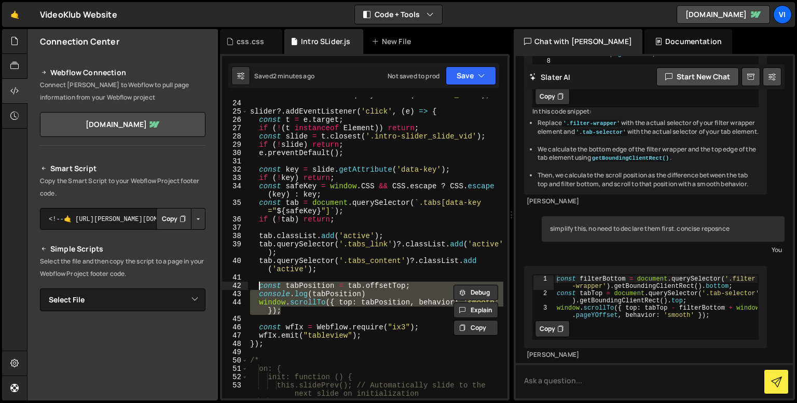
paste textarea "window.scrollTo({ top: tabTop - filterBottom + window.pageYOffset, behavior: 's…"
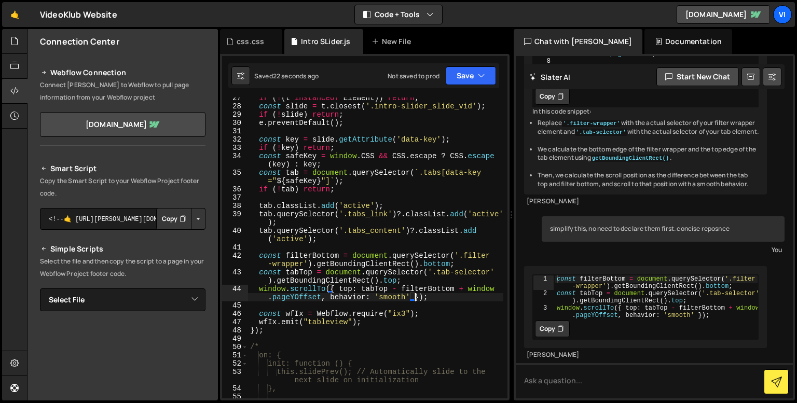
scroll to position [235, 0]
click at [365, 316] on div "if ( ! ( t instanceof Element )) return ; const slide = t . closest ( '.intro-s…" at bounding box center [375, 252] width 255 height 317
type textarea "*/"
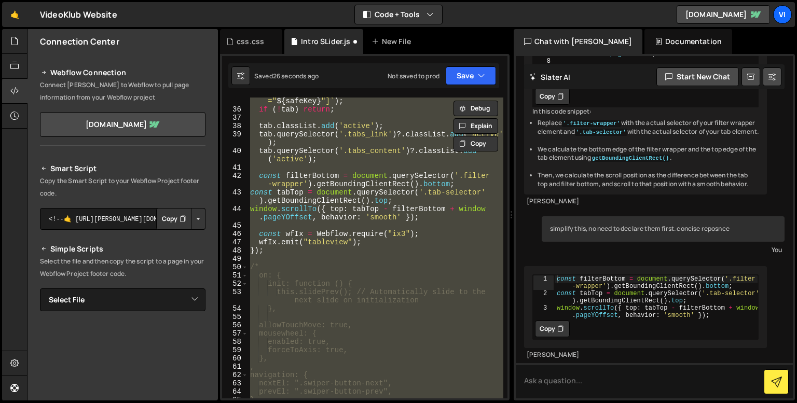
scroll to position [315, 0]
click at [363, 259] on div "const tab = document . querySelector ( ` .tabs[data-key =" ${ safeKey } "] ` ) …" at bounding box center [375, 252] width 255 height 326
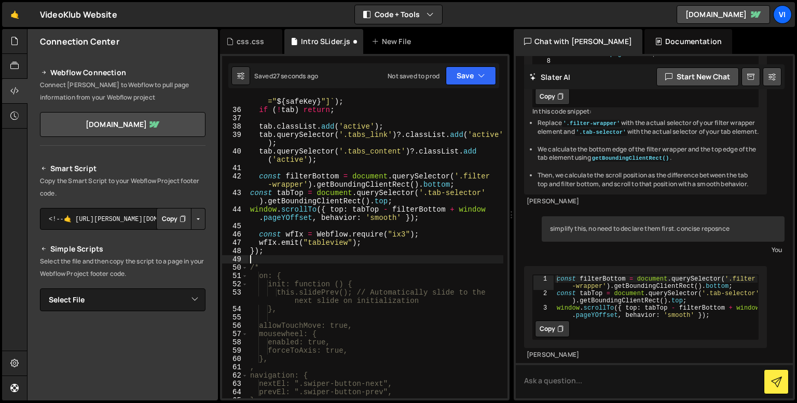
type textarea "console.log(tabPosition) window.scrollTo({ top: tabPosition, behavior: 'smooth'…"
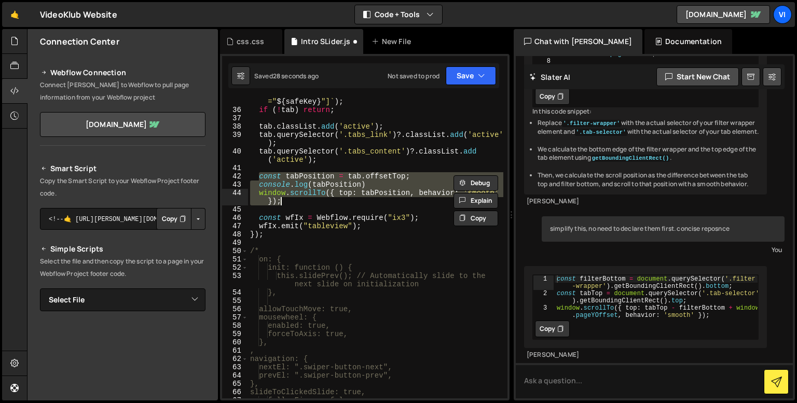
click at [352, 245] on div "const tab = document . querySelector ( ` .tabs[data-key =" ${ safeKey } "] ` ) …" at bounding box center [375, 252] width 255 height 326
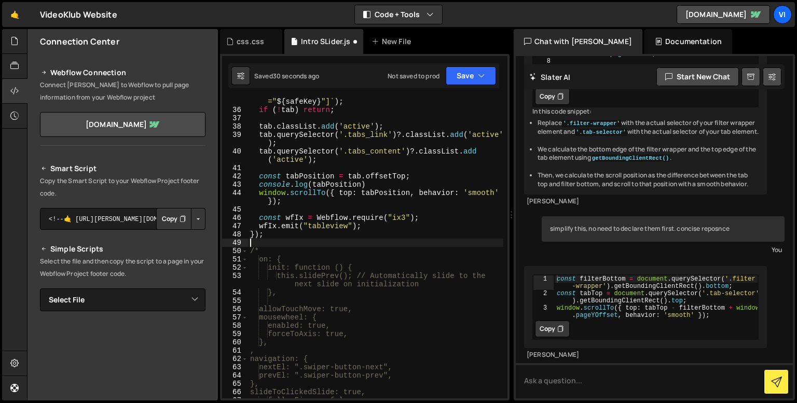
scroll to position [9016, 0]
click at [562, 328] on icon at bounding box center [560, 329] width 6 height 10
click at [283, 209] on div "const tab = document . querySelector ( ` .tabs[data-key =" ${ safeKey } "] ` ) …" at bounding box center [375, 252] width 255 height 326
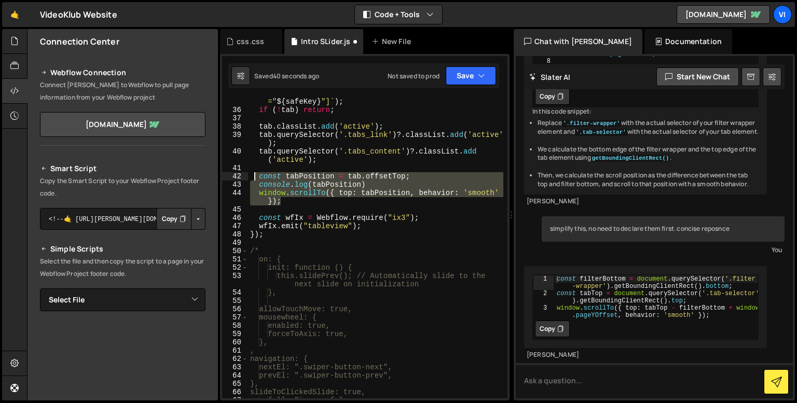
drag, startPoint x: 287, startPoint y: 204, endPoint x: 253, endPoint y: 177, distance: 43.7
click at [253, 177] on div "const tab = document . querySelector ( ` .tabs[data-key =" ${ safeKey } "] ` ) …" at bounding box center [375, 252] width 255 height 326
paste textarea "window.scrollTo({ top: tabTop - filterBottom + window.pageYOffset, behavior: 's…"
type textarea "window.scrollTo({ top: tabTop - filterBottom + window.pageYOffset, behavior: 's…"
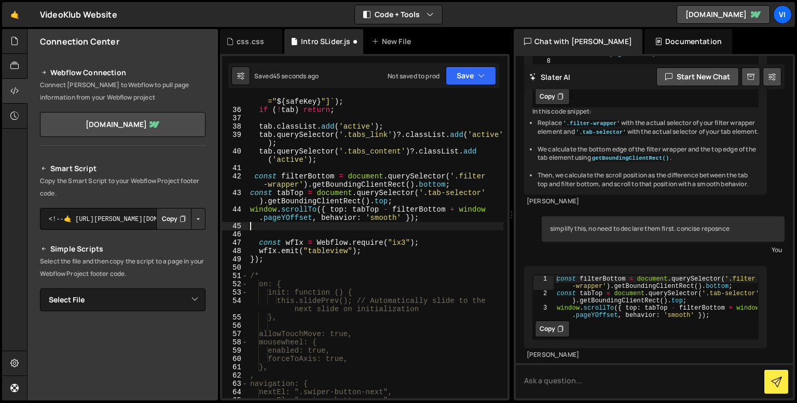
click at [407, 203] on div "const tab = document . querySelector ( ` .tabs[data-key =" ${ safeKey } "] ` ) …" at bounding box center [375, 252] width 255 height 326
type textarea "const tabTop = document.querySelector('.tab-selector').getBoundingClientRect().…"
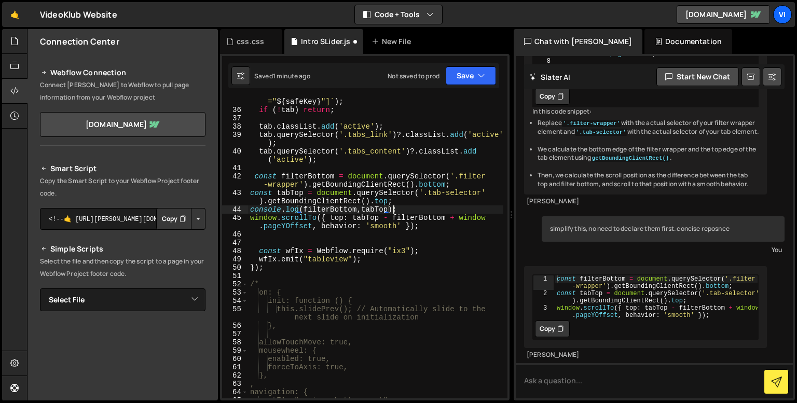
scroll to position [0, 9]
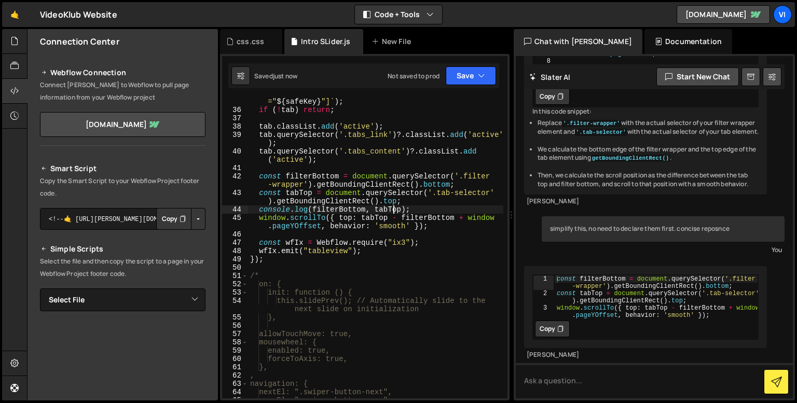
type textarea "console.log(filterBottom, tabTop);"
click at [386, 237] on div "const tab = document . querySelector ( ` .tabs[data-key =" ${ safeKey } "] ` ) …" at bounding box center [375, 252] width 255 height 326
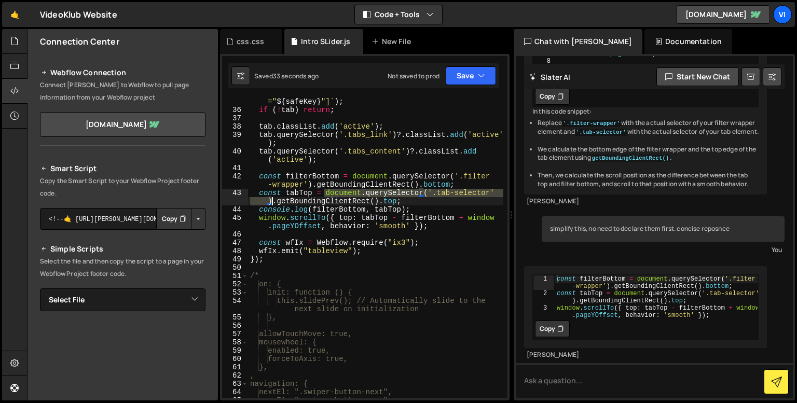
drag, startPoint x: 323, startPoint y: 190, endPoint x: 273, endPoint y: 204, distance: 52.1
click at [273, 204] on div "const tab = document . querySelector ( ` .tabs[data-key =" ${ safeKey } "] ` ) …" at bounding box center [375, 252] width 255 height 326
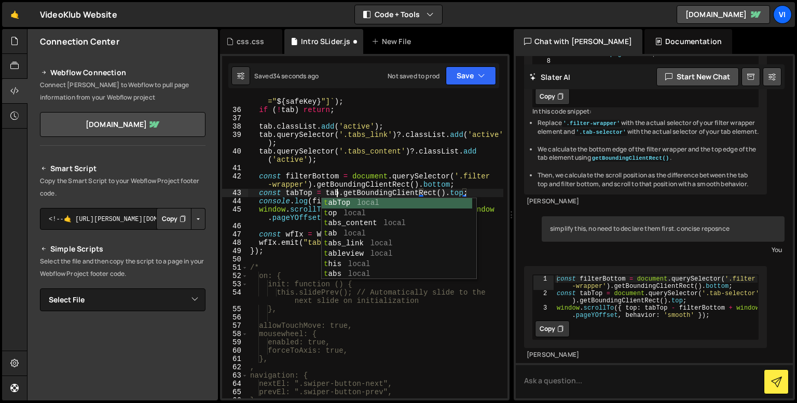
click at [284, 213] on div "const tab = document . querySelector ( ` .tabs[data-key =" ${ safeKey } "] ` ) …" at bounding box center [375, 252] width 255 height 326
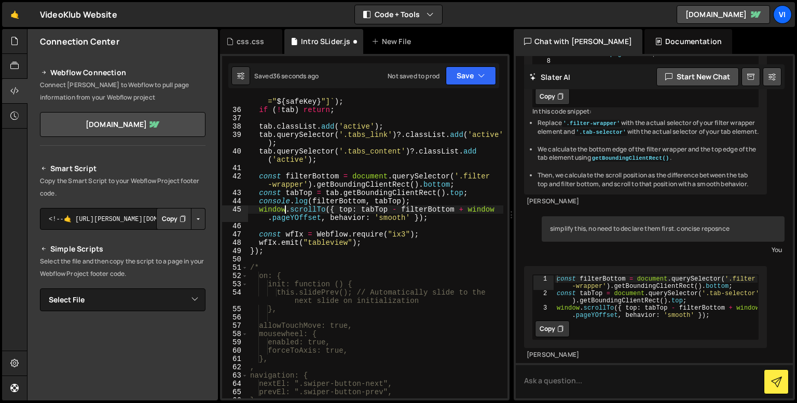
scroll to position [0, 6]
click at [395, 209] on div "const tab = document . querySelector ( ` .tabs[data-key =" ${ safeKey } "] ` ) …" at bounding box center [375, 252] width 255 height 326
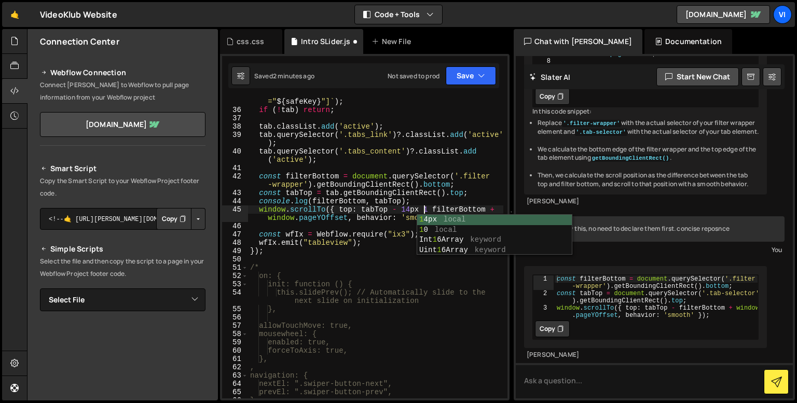
scroll to position [0, 12]
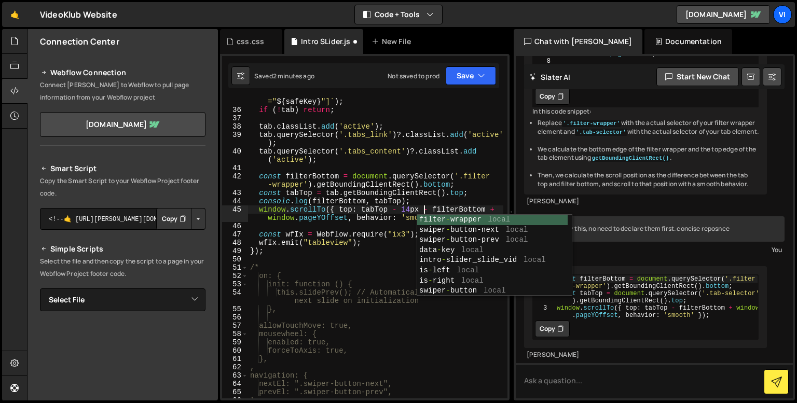
click at [399, 220] on div "const tab = document . querySelector ( ` .tabs[data-key =" ${ safeKey } "] ` ) …" at bounding box center [375, 252] width 255 height 326
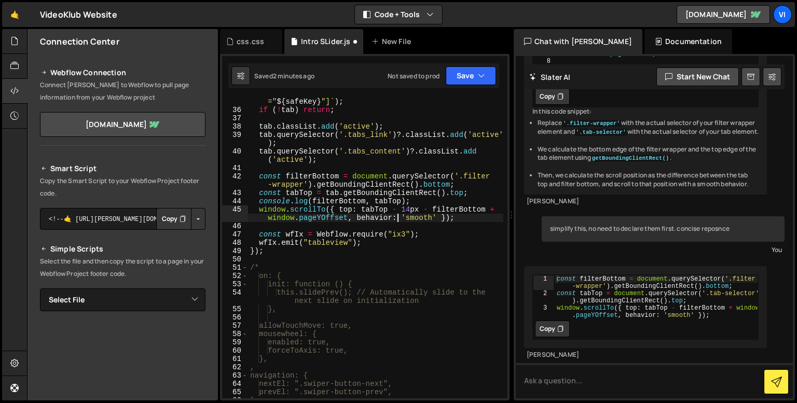
click at [414, 210] on div "const tab = document . querySelector ( ` .tabs[data-key =" ${ safeKey } "] ` ) …" at bounding box center [375, 252] width 255 height 326
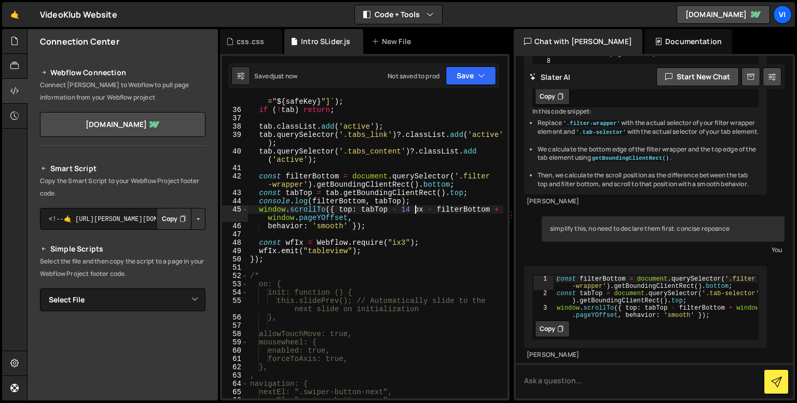
type textarea "window.scrollTo({ top: tabTop - 14 px - filterBottom + window.pageYOffset,"
click at [391, 234] on div "const tab = document . querySelector ( ` .tabs[data-key =" ${ safeKey } "] ` ) …" at bounding box center [375, 252] width 255 height 326
click at [354, 212] on div "const tab = document . querySelector ( ` .tabs[data-key =" ${ safeKey } "] ` ) …" at bounding box center [375, 252] width 255 height 326
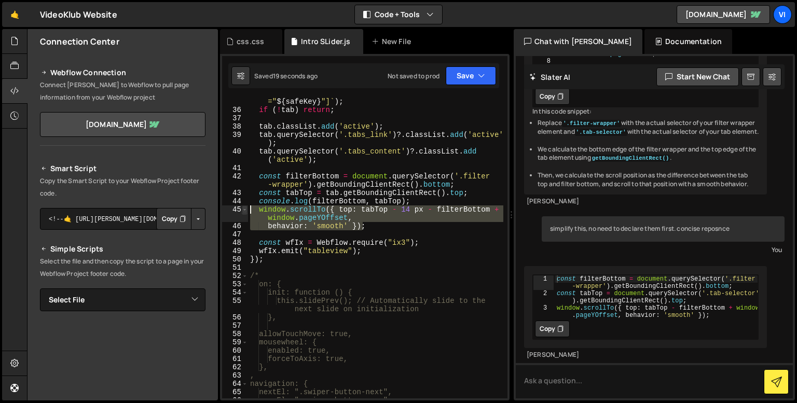
drag, startPoint x: 367, startPoint y: 227, endPoint x: 245, endPoint y: 207, distance: 123.6
click at [245, 207] on div "window.scrollTo({ top: tabTop - 14 px - filterBottom + window.pageYOffset, 35 3…" at bounding box center [364, 248] width 285 height 301
click at [469, 235] on button "Explain" at bounding box center [475, 234] width 45 height 16
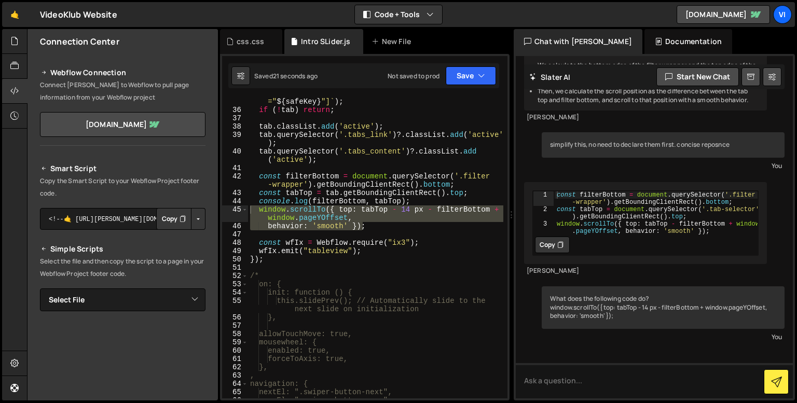
click at [469, 215] on div "const tab = document . querySelector ( ` .tabs[data-key =" ${ safeKey } "] ` ) …" at bounding box center [375, 252] width 255 height 326
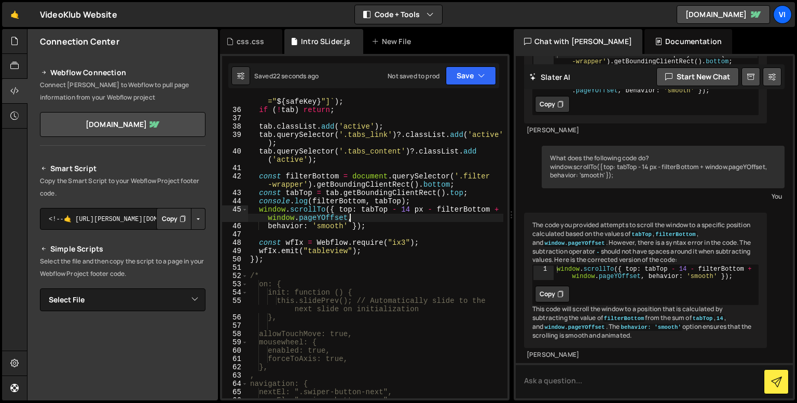
scroll to position [9268, 0]
click at [416, 210] on div "const tab = document . querySelector ( ` .tabs[data-key =" ${ safeKey } "] ` ) …" at bounding box center [375, 252] width 255 height 326
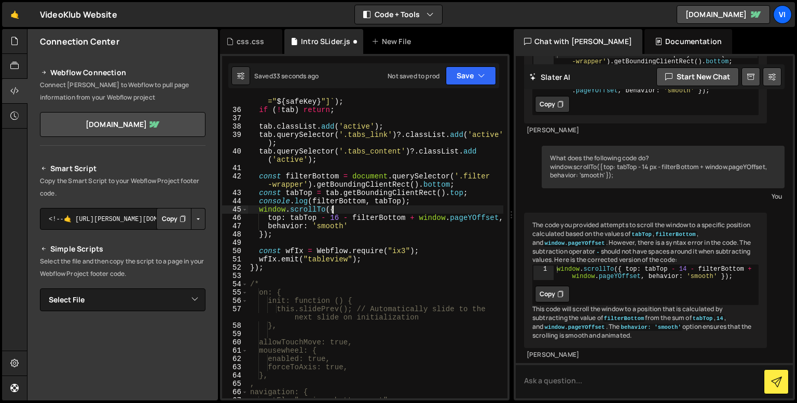
scroll to position [0, 5]
type textarea "window.scrollTo({"
click at [105, 97] on p "Connect [PERSON_NAME] to Webflow to pull page information from your Webflow pro…" at bounding box center [122, 91] width 165 height 25
click at [307, 169] on div "const tab = document . querySelector ( ` .tabs[data-key =" ${ safeKey } "] ` ) …" at bounding box center [375, 252] width 255 height 326
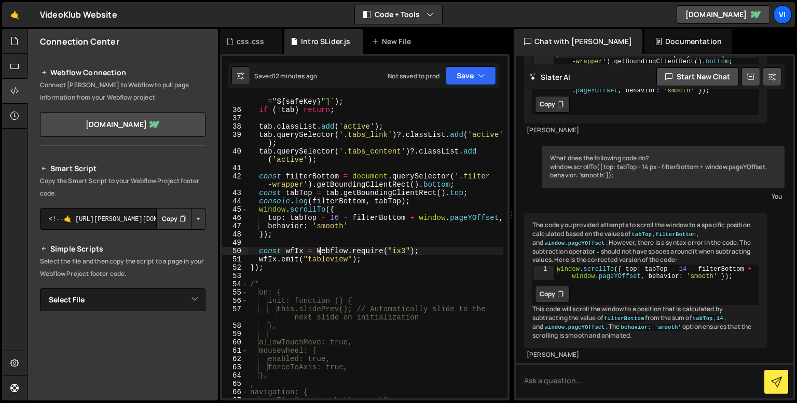
click at [320, 248] on div "const tab = document . querySelector ( ` .tabs[data-key =" ${ safeKey } "] ` ) …" at bounding box center [375, 252] width 255 height 326
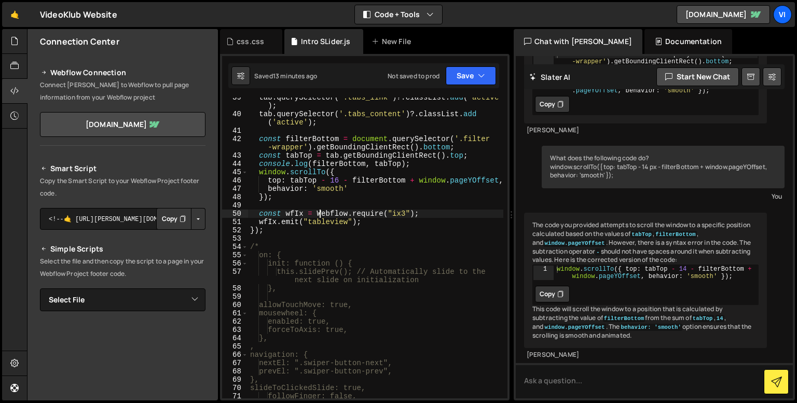
scroll to position [353, 0]
click at [283, 228] on div "tab . querySelector ( '.tabs_link' ) ?. classList . add ( 'active' ) ; tab . qu…" at bounding box center [375, 256] width 255 height 326
click at [355, 221] on div "tab . querySelector ( '.tabs_link' ) ?. classList . add ( 'active' ) ; tab . qu…" at bounding box center [375, 256] width 255 height 326
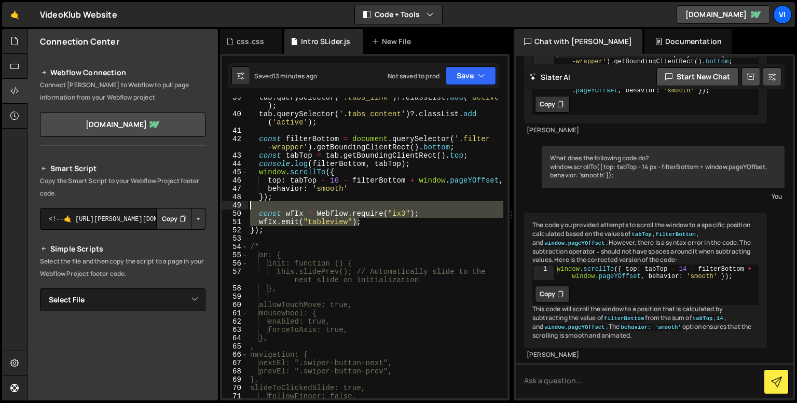
drag, startPoint x: 359, startPoint y: 221, endPoint x: 251, endPoint y: 206, distance: 109.4
click at [251, 206] on div "tab . querySelector ( '.tabs_link' ) ?. classList . add ( 'active' ) ; tab . qu…" at bounding box center [375, 256] width 255 height 326
type textarea "const wfIx = Webflow.require("ix3");"
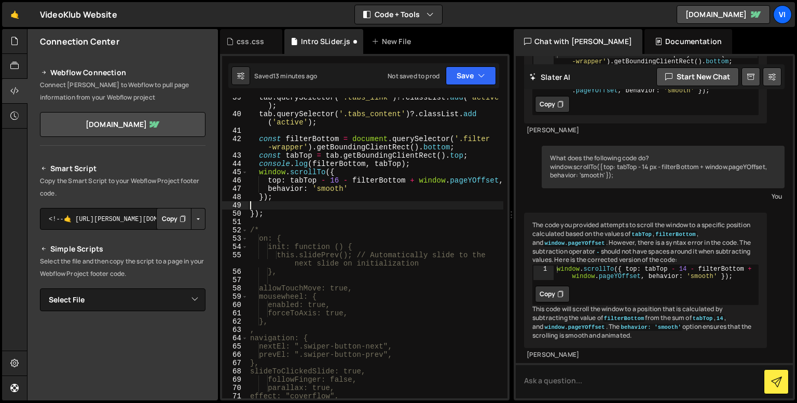
click at [275, 230] on div "tab . querySelector ( '.tabs_link' ) ?. classList . add ( 'active' ) ; tab . qu…" at bounding box center [375, 256] width 255 height 326
type textarea "/*"
paste textarea "wfIx.emit("tableview");"
type textarea "wfIx.emit("tableview");"
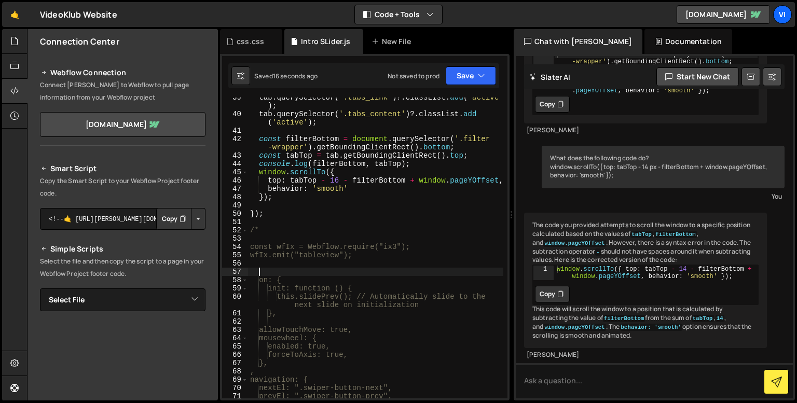
click at [338, 214] on div "tab . querySelector ( '.tabs_link' ) ?. classList . add ( 'active' ) ; tab . qu…" at bounding box center [375, 256] width 255 height 326
type textarea "*/"
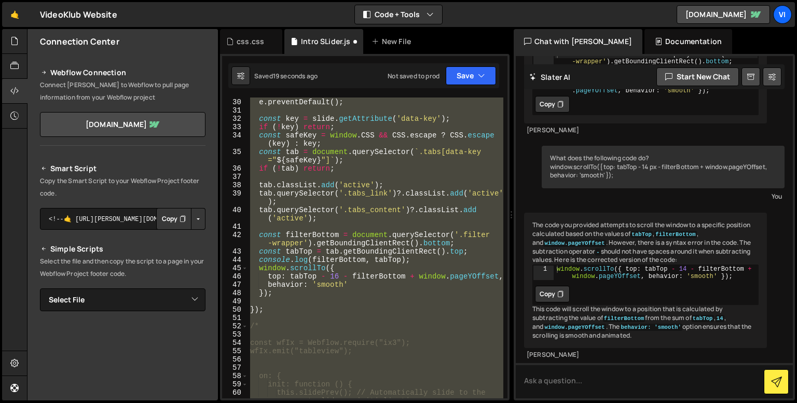
scroll to position [256, 0]
click at [331, 315] on div "if ( ! slide ) return ; e . preventDefault ( ) ; const key = slide . getAttribu…" at bounding box center [375, 254] width 255 height 326
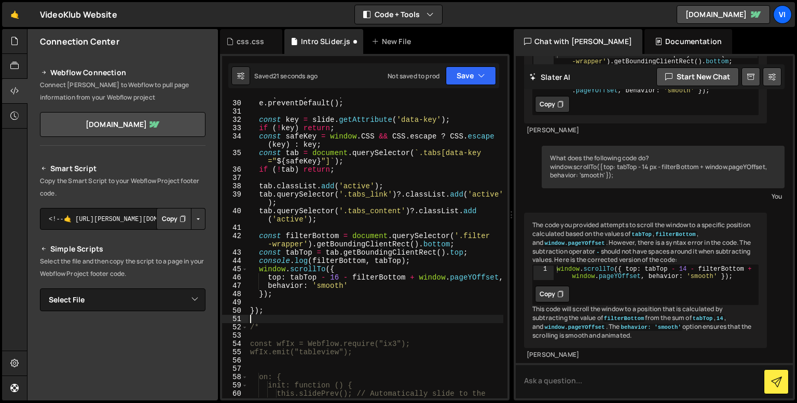
type textarea "*/"
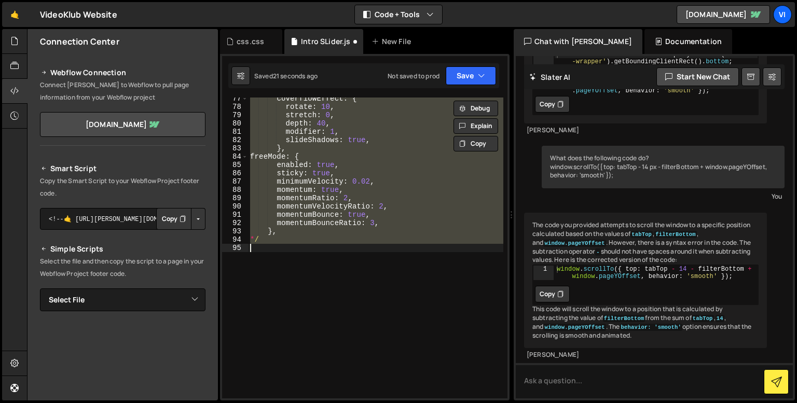
scroll to position [339, 0]
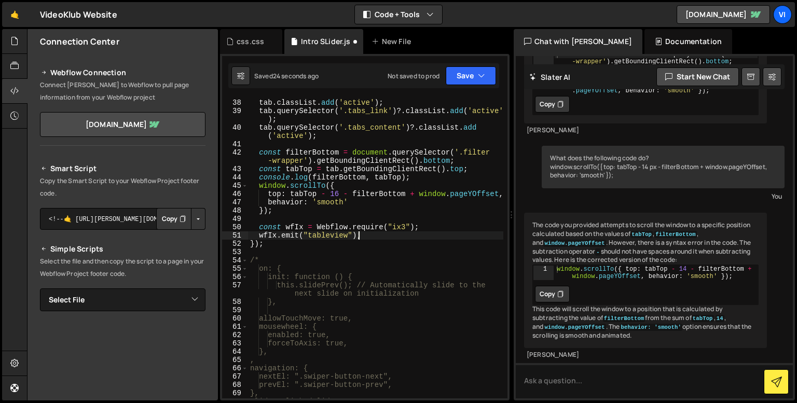
type textarea "wfIx.emit("tableview");"
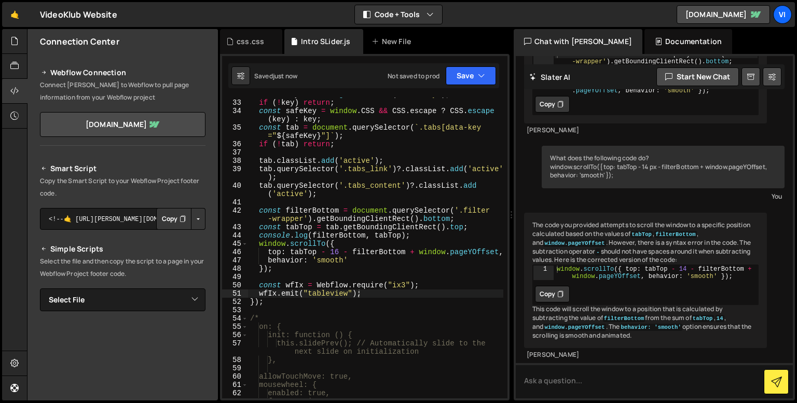
scroll to position [281, 0]
